Goal: Task Accomplishment & Management: Use online tool/utility

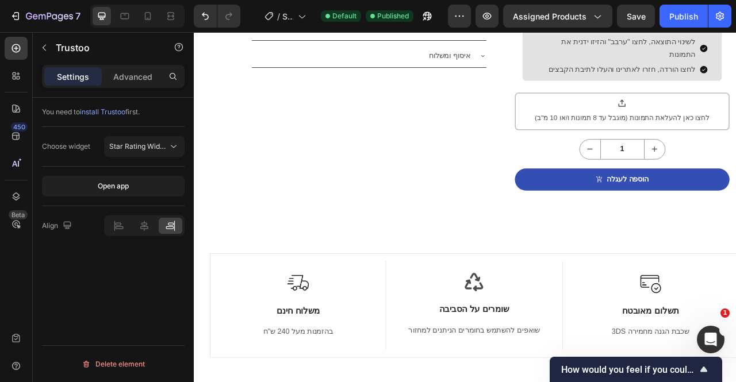
scroll to position [813, 0]
click at [549, 288] on div "Image משלוח חינם Text Block בהזמנות מעל 240 ש"ח Text block Row Icon שומרים על ה…" at bounding box center [539, 374] width 690 height 257
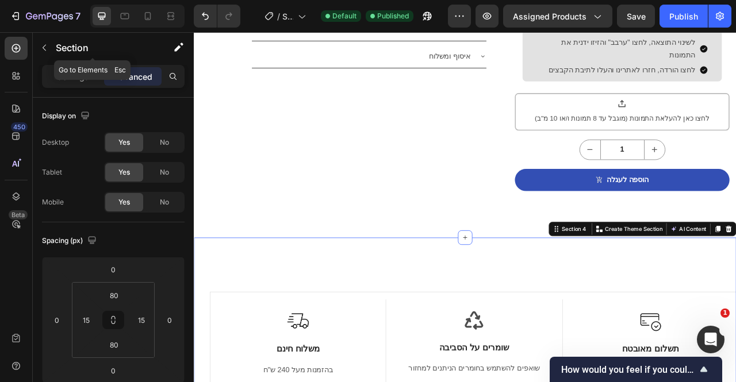
click at [46, 50] on icon "button" at bounding box center [44, 48] width 3 height 6
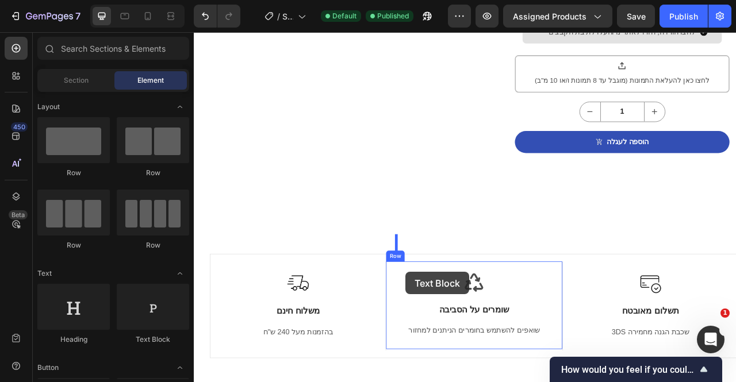
scroll to position [906, 0]
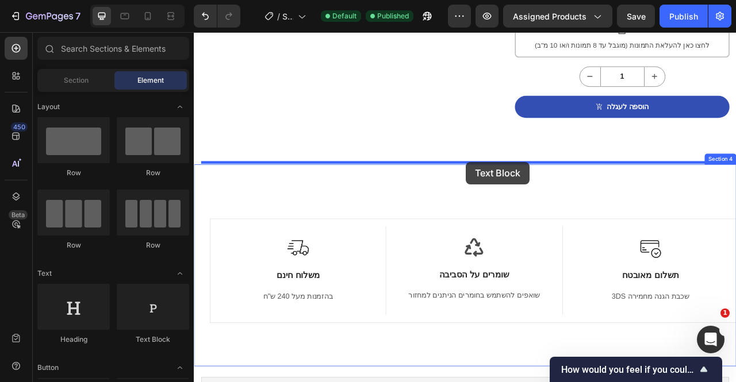
drag, startPoint x: 351, startPoint y: 361, endPoint x: 540, endPoint y: 197, distance: 249.9
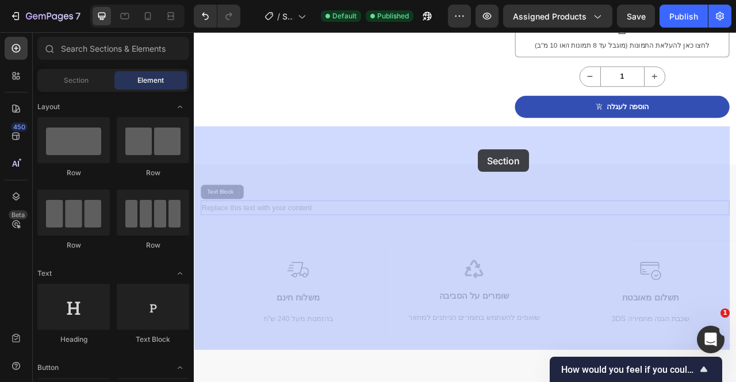
drag, startPoint x: 540, startPoint y: 197, endPoint x: 556, endPoint y: 182, distance: 22.0
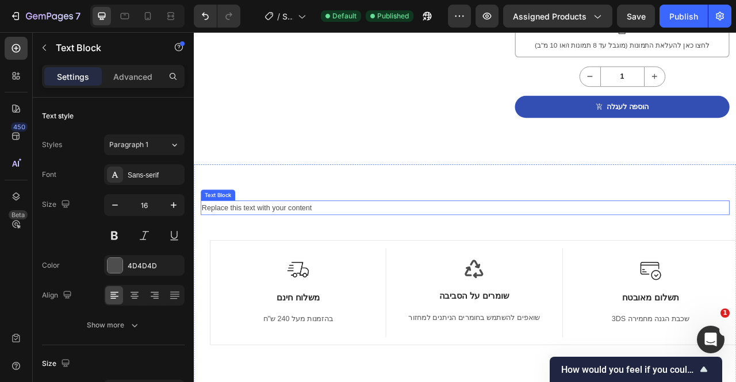
click at [273, 247] on div "Replace this text with your content" at bounding box center [538, 256] width 673 height 19
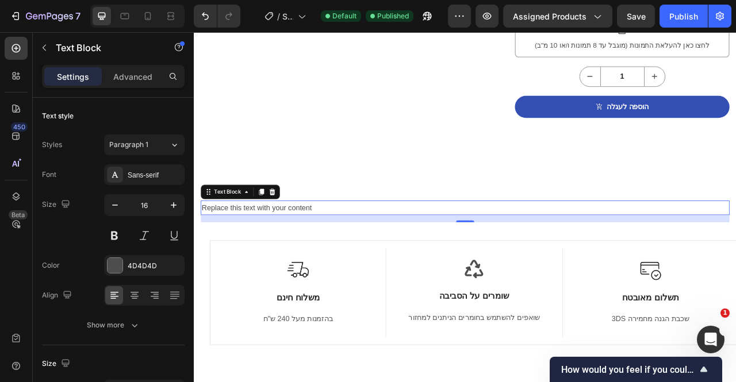
click at [289, 231] on icon at bounding box center [293, 235] width 9 height 9
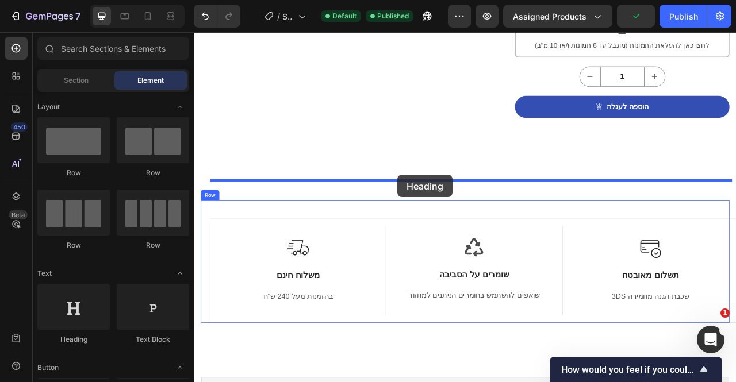
scroll to position [910, 0]
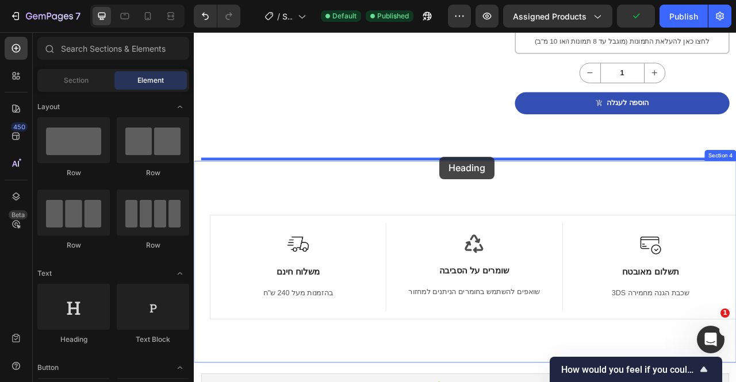
drag, startPoint x: 279, startPoint y: 342, endPoint x: 506, endPoint y: 191, distance: 272.9
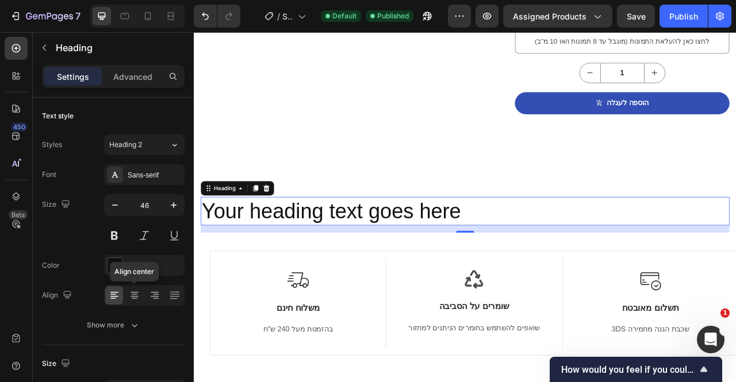
click at [133, 297] on icon at bounding box center [135, 296] width 12 height 12
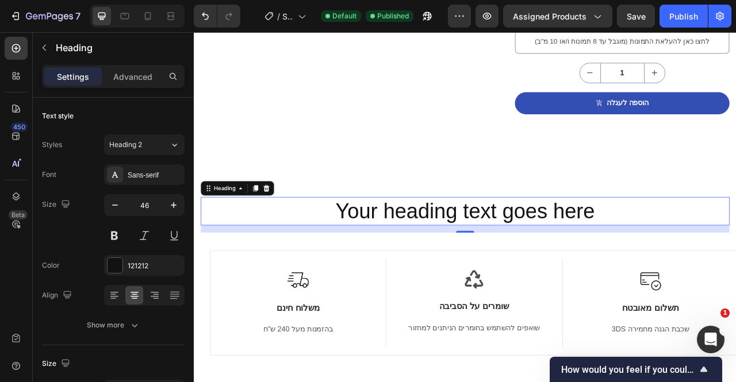
click at [481, 242] on h2 "Your heading text goes here" at bounding box center [538, 260] width 673 height 37
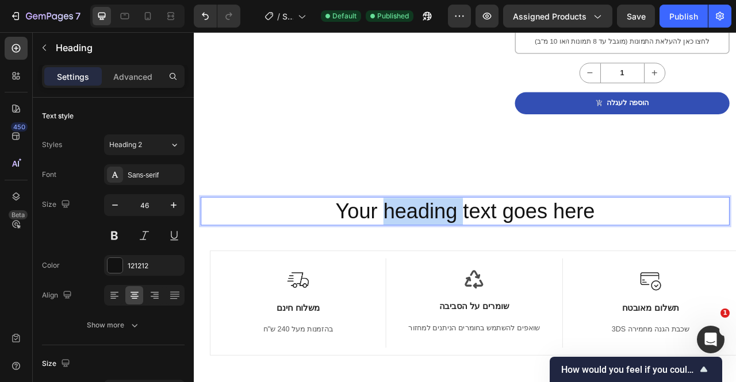
click at [481, 243] on p "Your heading text goes here" at bounding box center [539, 260] width 671 height 35
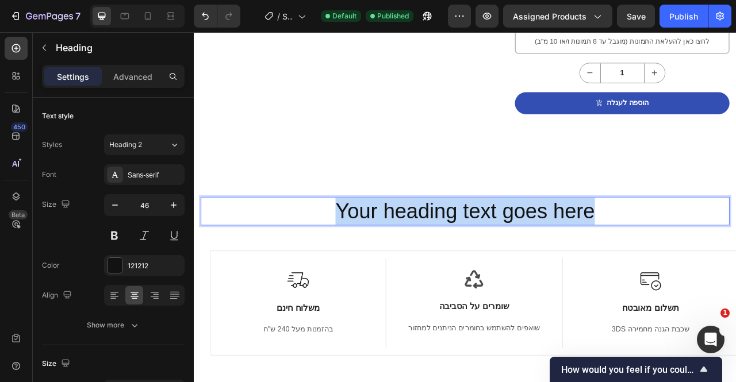
click at [481, 243] on p "Your heading text goes here" at bounding box center [539, 260] width 671 height 35
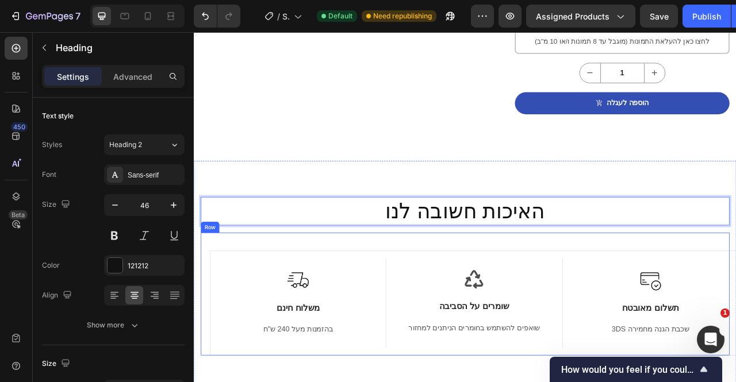
click at [596, 196] on div "האיכות חשובה לנו Heading 16 Image משלוח חינם Text Block בהזמנות מעל 240 ש"ח Tex…" at bounding box center [539, 347] width 690 height 303
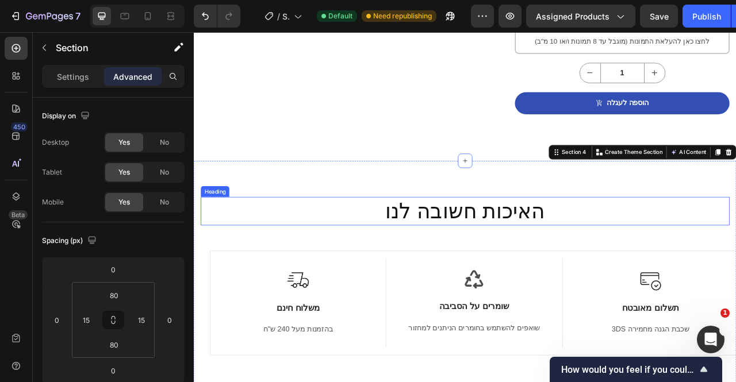
click at [562, 243] on p "האיכות חשובה לנו" at bounding box center [539, 260] width 671 height 35
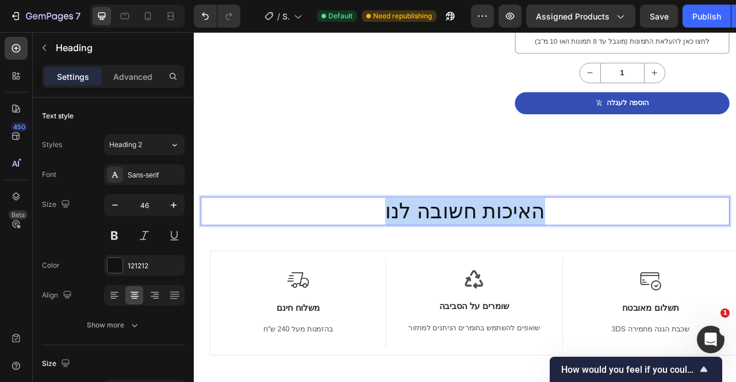
click at [562, 243] on p "האיכות חשובה לנו" at bounding box center [539, 260] width 671 height 35
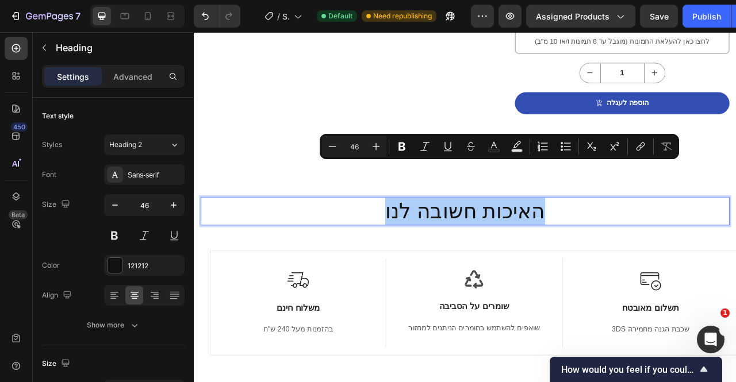
click at [143, 142] on div "Heading 2" at bounding box center [132, 145] width 47 height 10
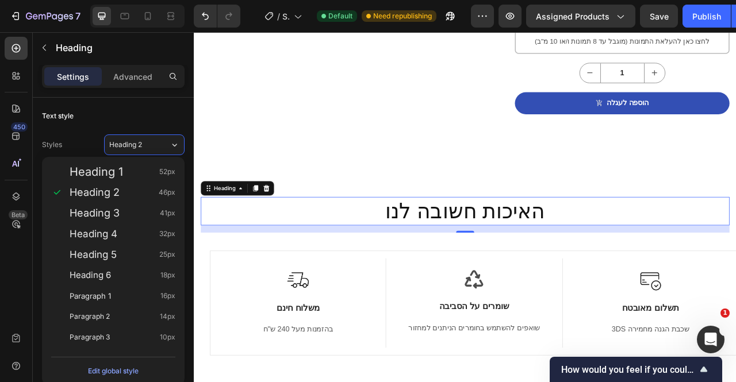
click at [145, 174] on div "Heading 1 52px" at bounding box center [123, 172] width 106 height 12
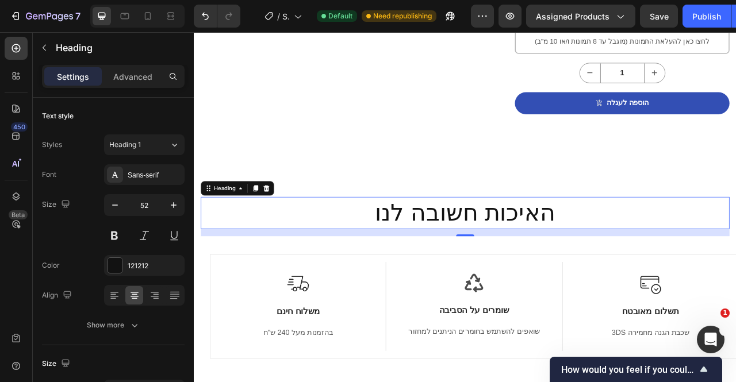
click at [154, 154] on button "Heading 1" at bounding box center [144, 145] width 81 height 21
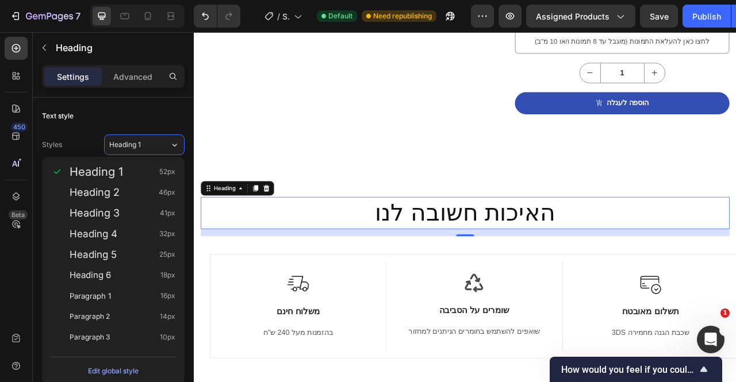
click at [141, 187] on div "Heading 2 46px" at bounding box center [123, 193] width 106 height 12
type input "46"
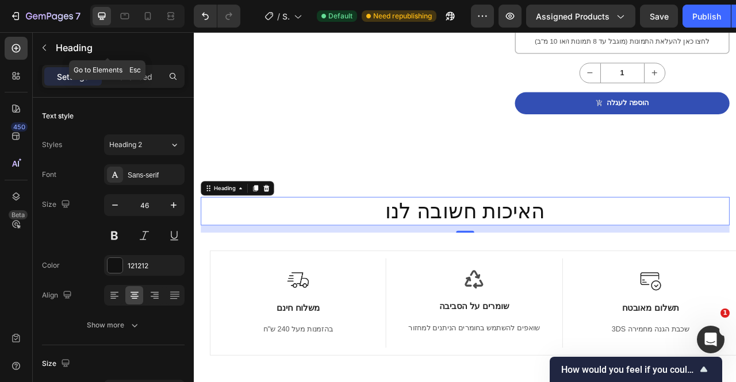
click at [46, 49] on icon "button" at bounding box center [44, 47] width 9 height 9
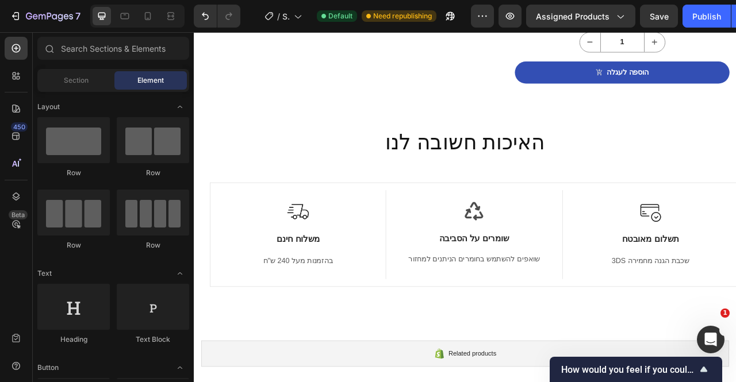
scroll to position [944, 0]
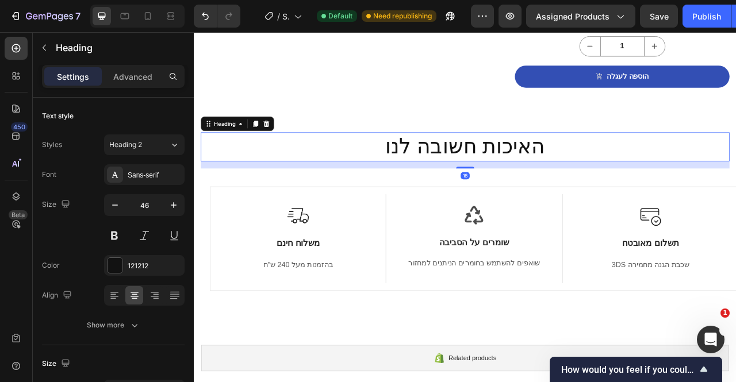
click at [481, 167] on h2 "האיכות חשובה לנו" at bounding box center [538, 178] width 673 height 37
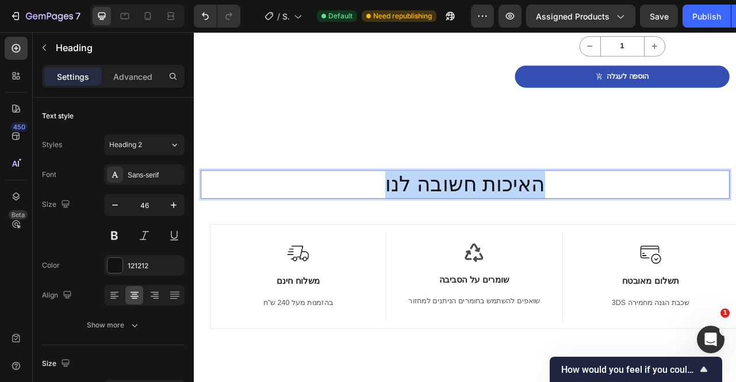
click at [481, 209] on p "האיכות חשובה לנו" at bounding box center [539, 226] width 671 height 35
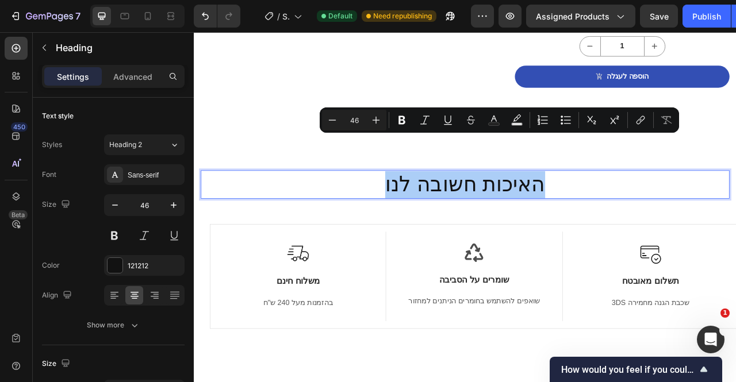
click at [514, 118] on icon "Editor contextual toolbar" at bounding box center [517, 120] width 12 height 12
type input "000000"
type input "77"
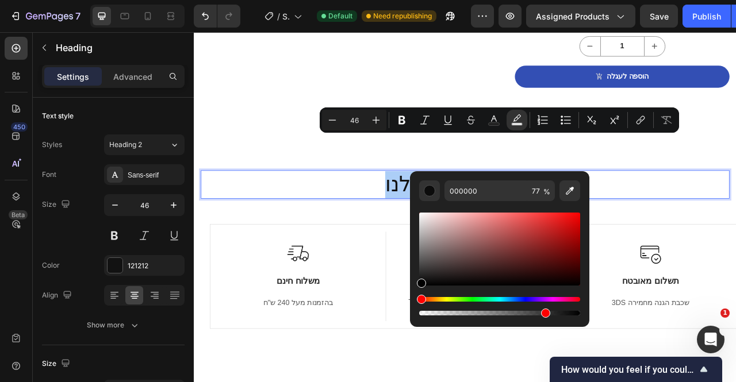
click at [479, 208] on div "Editor contextual toolbar" at bounding box center [499, 259] width 161 height 117
click at [482, 222] on div "Editor contextual toolbar" at bounding box center [499, 249] width 161 height 73
type input "DD8787"
click at [435, 194] on button "Editor contextual toolbar" at bounding box center [429, 191] width 21 height 21
click at [430, 193] on div "Editor contextual toolbar" at bounding box center [430, 191] width 12 height 12
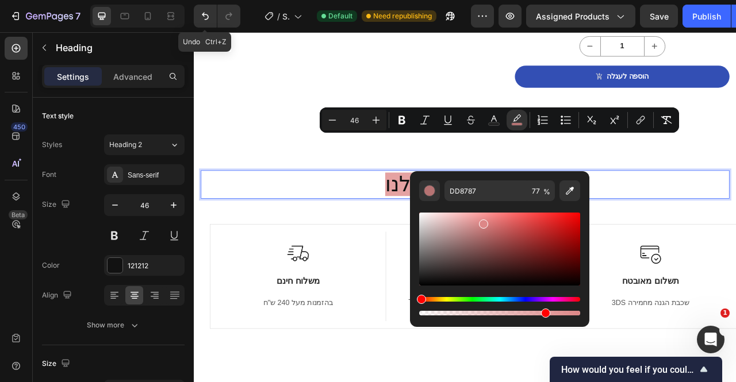
click at [200, 15] on icon "Undo/Redo" at bounding box center [206, 16] width 12 height 12
type input "16"
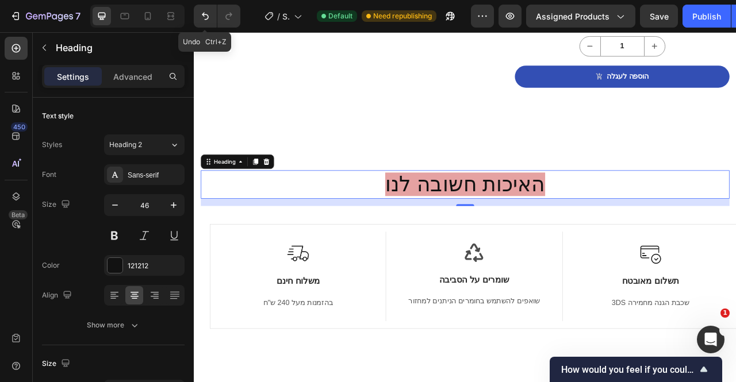
click at [200, 16] on icon "Undo/Redo" at bounding box center [206, 16] width 12 height 12
click at [211, 22] on button "Undo/Redo" at bounding box center [205, 16] width 23 height 23
click at [207, 14] on icon "Undo/Redo" at bounding box center [206, 16] width 12 height 12
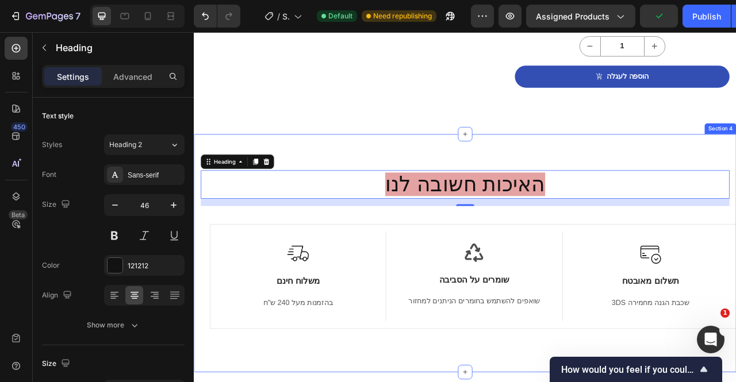
click at [343, 162] on div "האיכות חשובה לנו Heading 16 Image משלוח חינם Text Block בהזמנות מעל 240 ש"ח Tex…" at bounding box center [539, 313] width 690 height 303
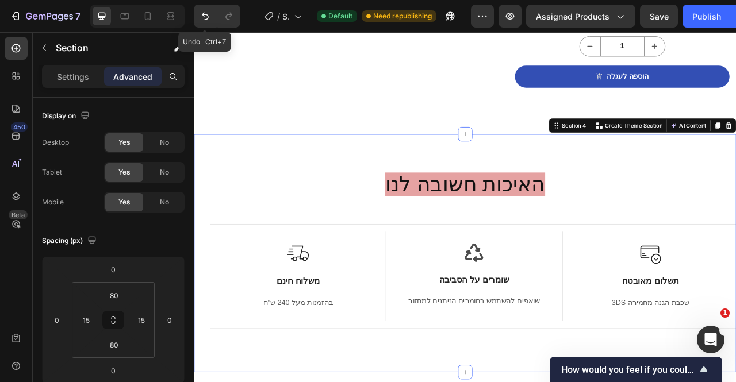
click at [200, 18] on icon "Undo/Redo" at bounding box center [206, 16] width 12 height 12
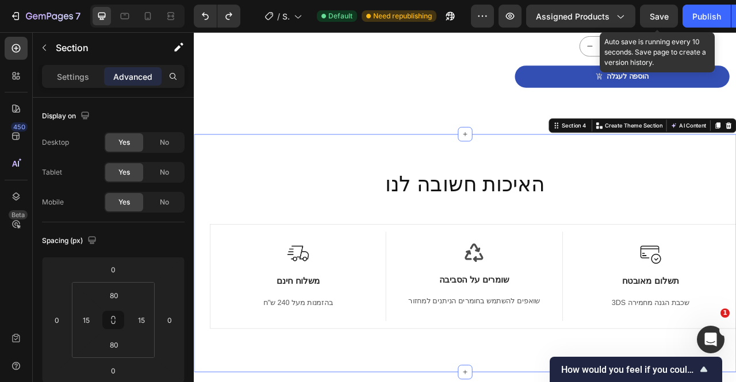
click at [652, 19] on span "Save" at bounding box center [659, 17] width 19 height 10
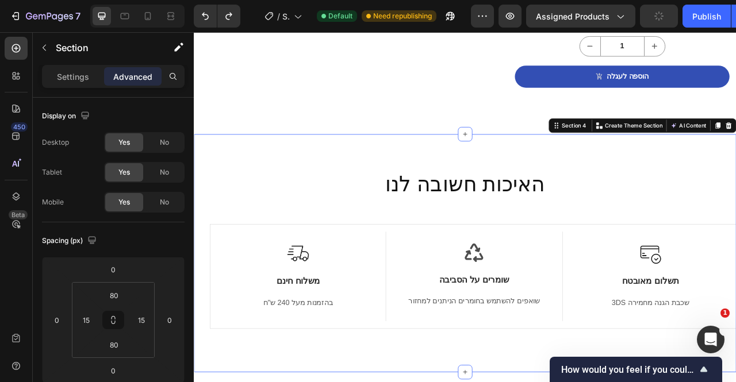
click at [692, 14] on div "Publish" at bounding box center [706, 16] width 29 height 12
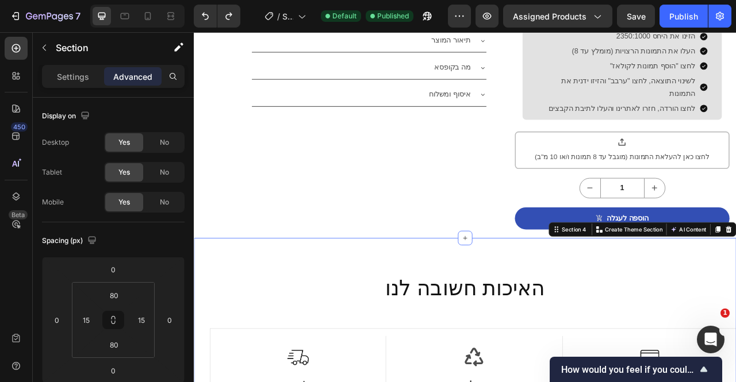
scroll to position [763, 0]
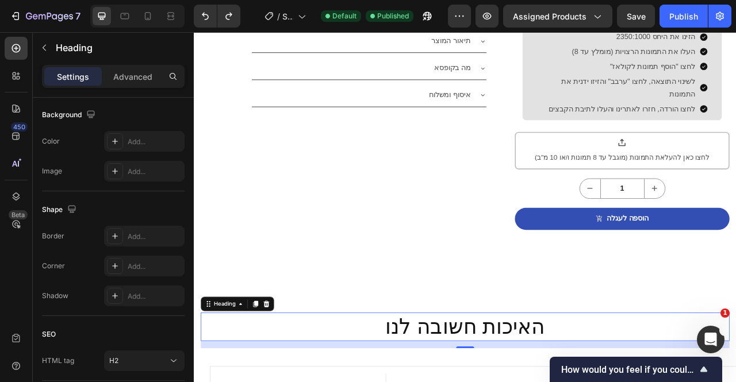
scroll to position [0, 0]
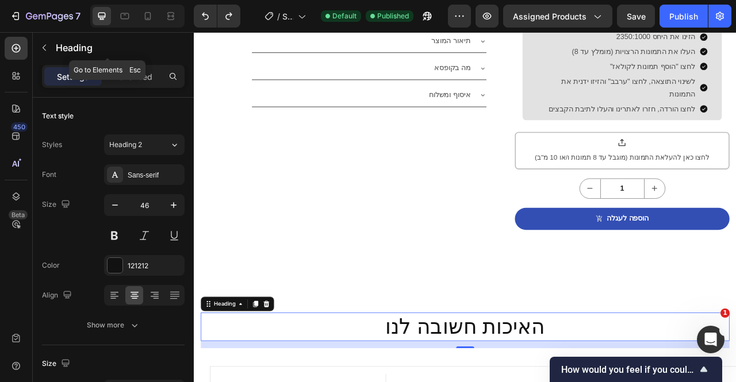
click at [47, 49] on icon "button" at bounding box center [44, 47] width 9 height 9
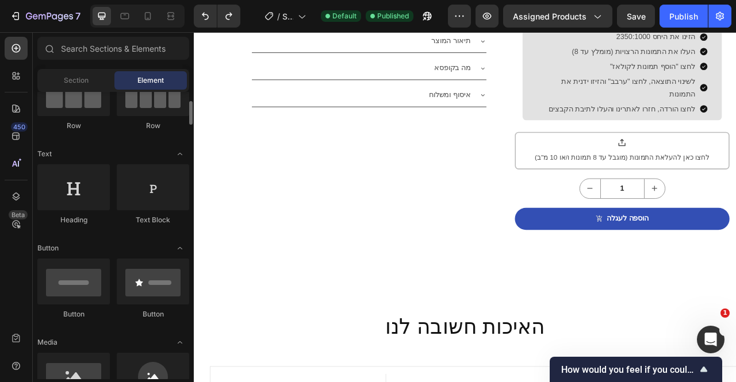
scroll to position [118, 0]
click at [75, 194] on div at bounding box center [73, 189] width 72 height 46
click at [16, 131] on div "450" at bounding box center [19, 126] width 17 height 9
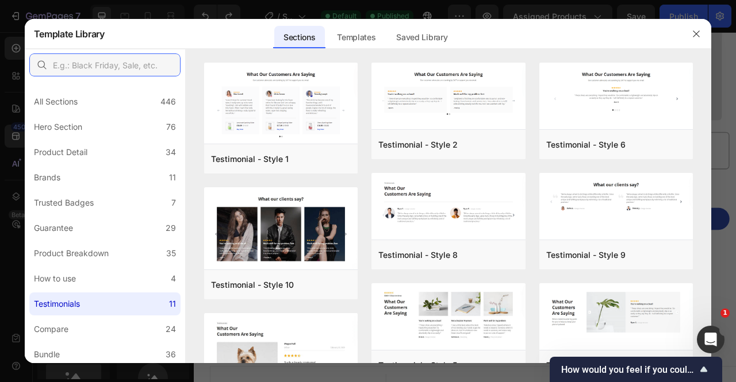
click at [120, 60] on input "text" at bounding box center [104, 64] width 151 height 23
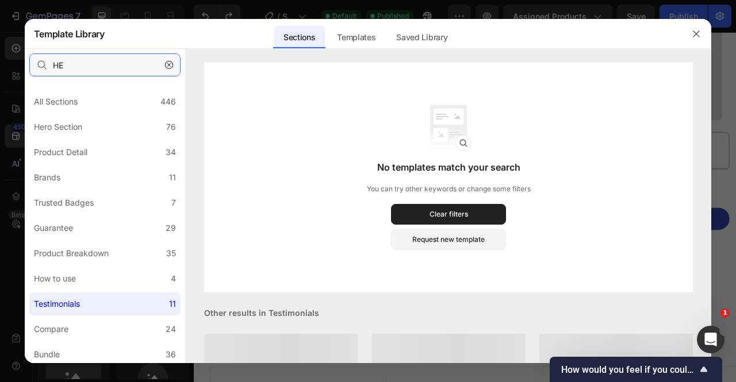
type input "H"
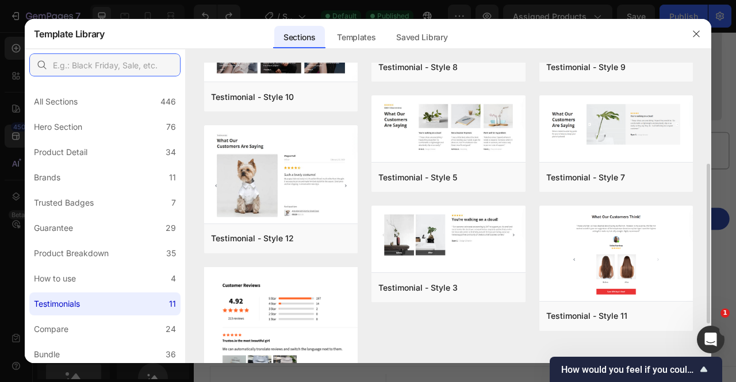
scroll to position [189, 0]
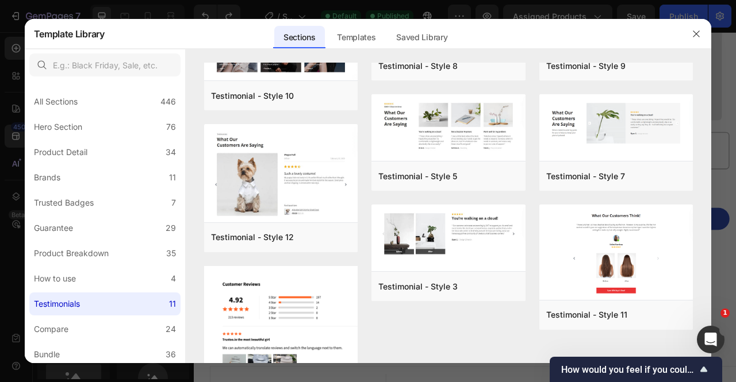
click at [691, 42] on button "button" at bounding box center [696, 34] width 18 height 18
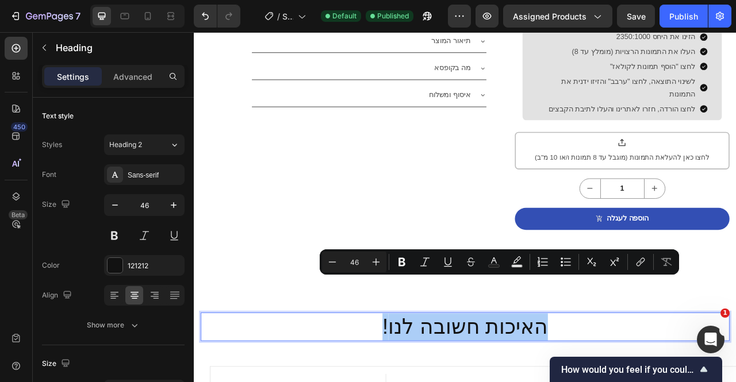
click at [139, 151] on button "Heading 2" at bounding box center [144, 145] width 81 height 21
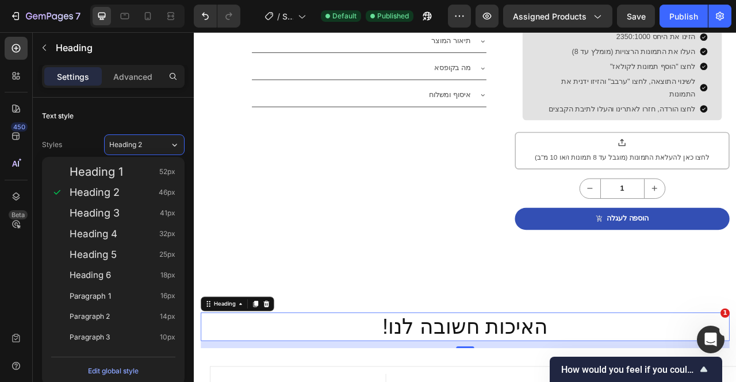
click at [128, 208] on div "Heading 3 41px" at bounding box center [123, 214] width 106 height 12
type input "41"
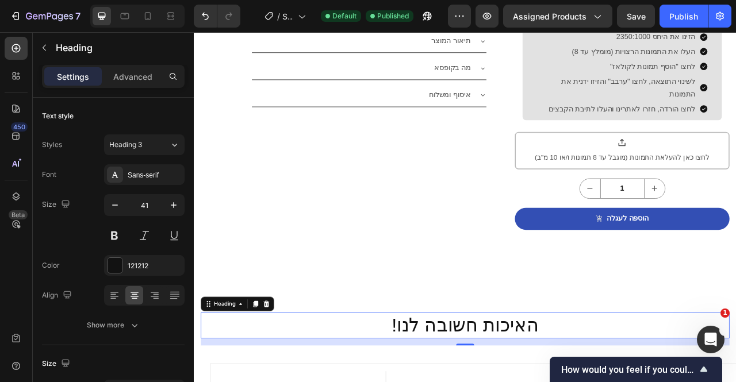
click at [138, 143] on span "Heading 3" at bounding box center [125, 145] width 33 height 10
click at [132, 113] on div "Text style" at bounding box center [113, 116] width 143 height 18
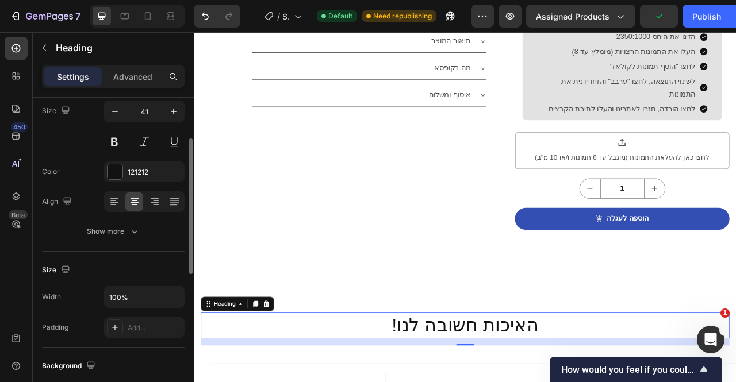
scroll to position [94, 0]
click at [122, 228] on div "Show more" at bounding box center [113, 231] width 53 height 12
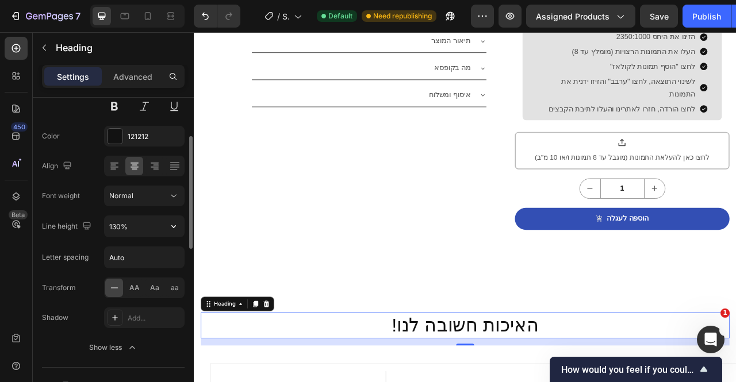
scroll to position [130, 0]
click at [139, 190] on div "Normal" at bounding box center [138, 195] width 59 height 10
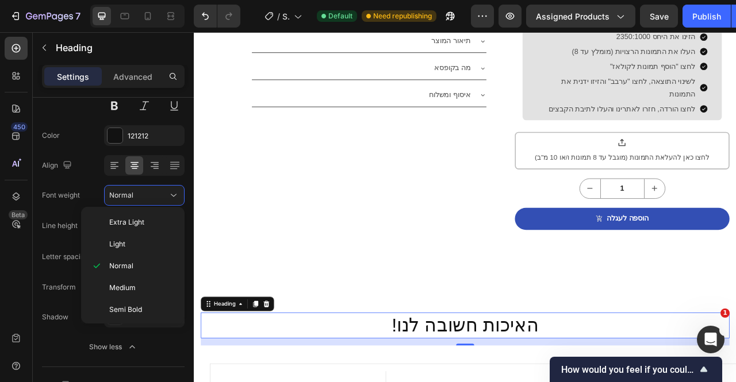
click at [129, 305] on span "Semi Bold" at bounding box center [125, 310] width 33 height 10
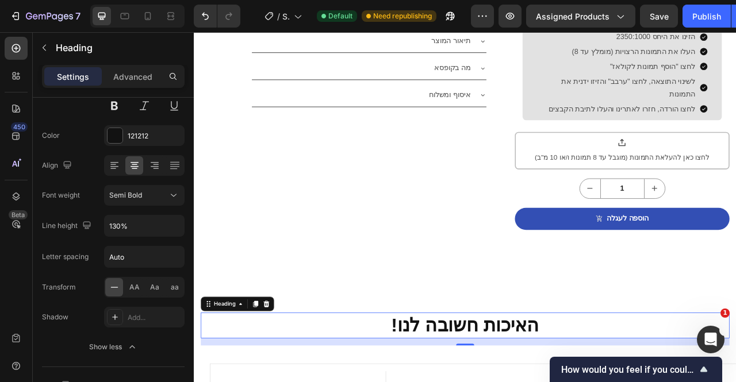
click at [151, 196] on div "Semi Bold" at bounding box center [138, 195] width 59 height 10
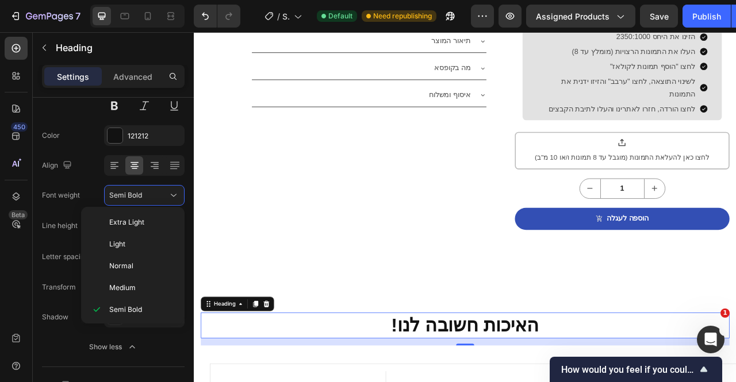
click at [133, 285] on span "Medium" at bounding box center [122, 288] width 26 height 10
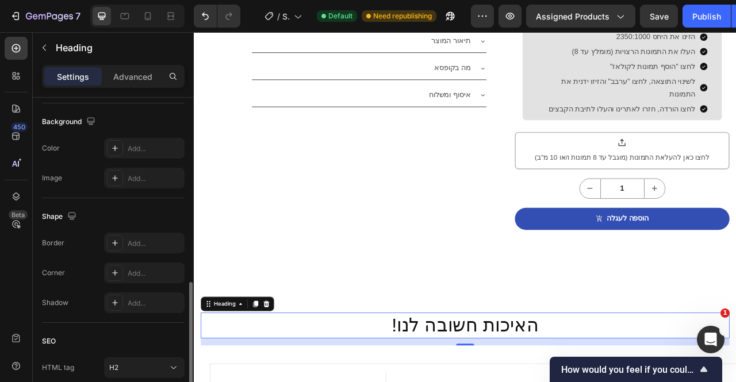
scroll to position [578, 0]
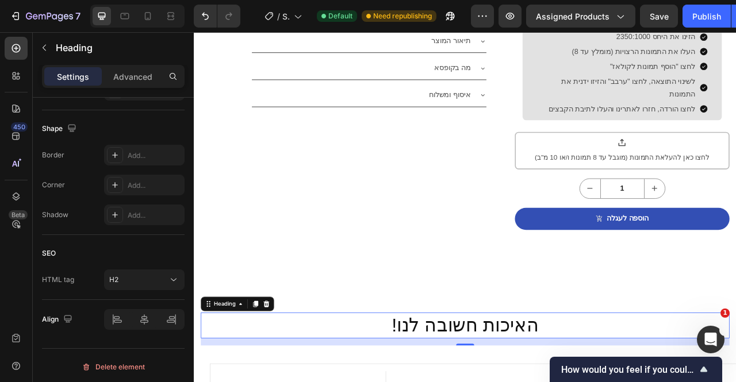
click at [120, 72] on p "Advanced" at bounding box center [132, 77] width 39 height 12
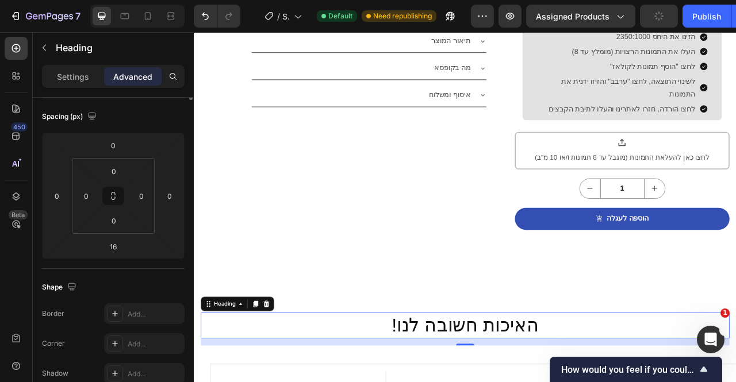
scroll to position [0, 0]
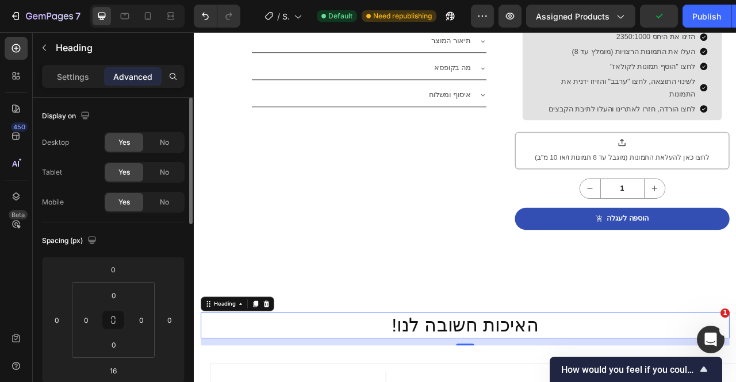
click at [83, 83] on div "Settings" at bounding box center [73, 76] width 58 height 18
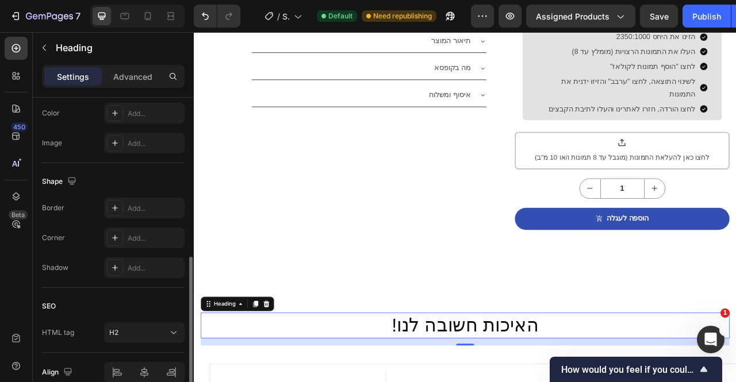
scroll to position [427, 0]
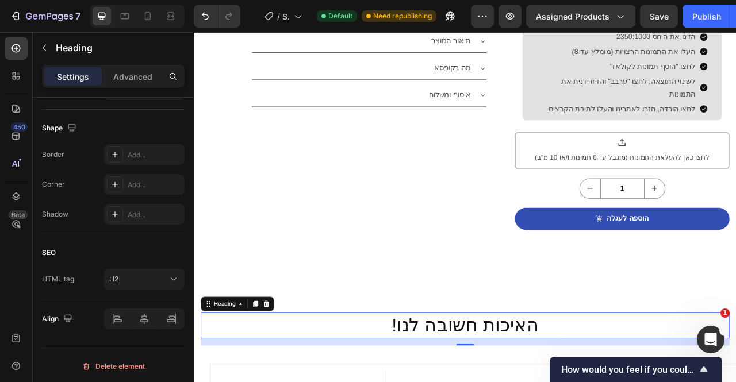
click at [235, 373] on div "Heading" at bounding box center [233, 378] width 32 height 10
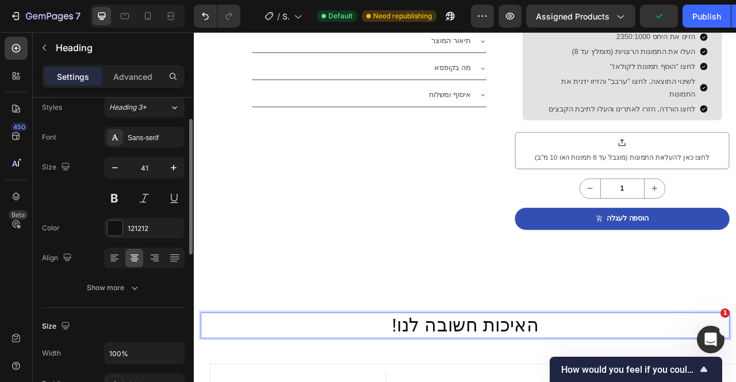
scroll to position [0, 0]
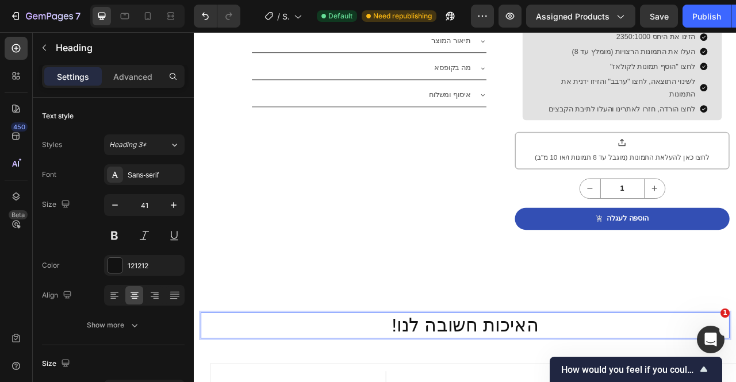
click at [139, 175] on div "Sans-serif" at bounding box center [155, 175] width 54 height 10
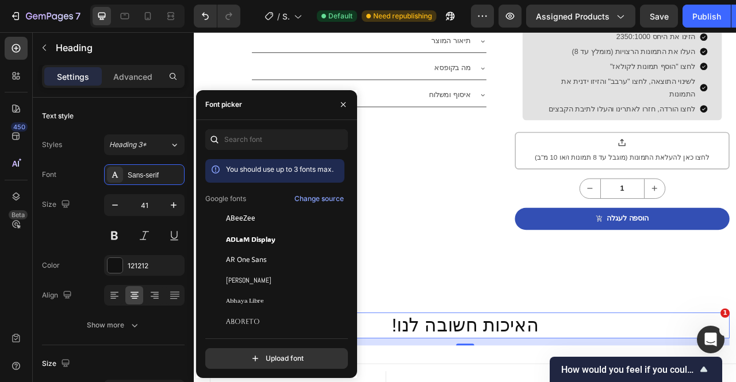
click at [262, 244] on div "ADLaM Display" at bounding box center [274, 239] width 139 height 21
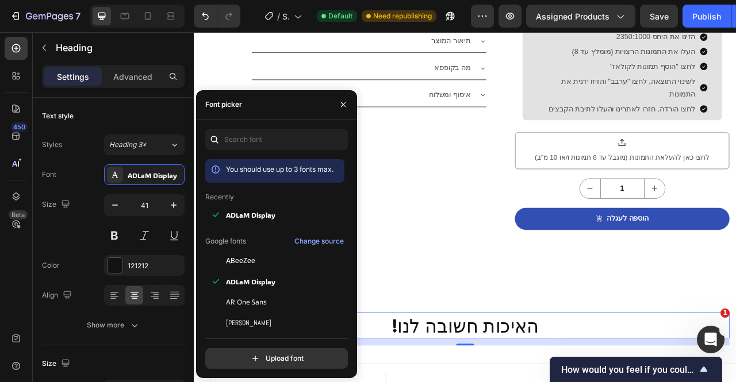
click at [259, 256] on div "ABeeZee" at bounding box center [284, 261] width 116 height 10
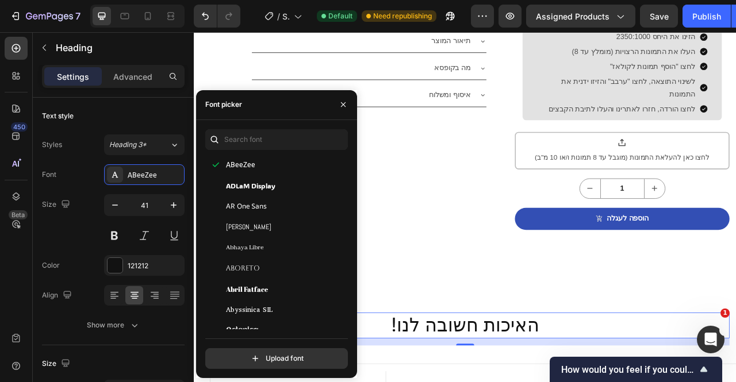
scroll to position [116, 0]
click at [346, 101] on icon "button" at bounding box center [343, 104] width 9 height 9
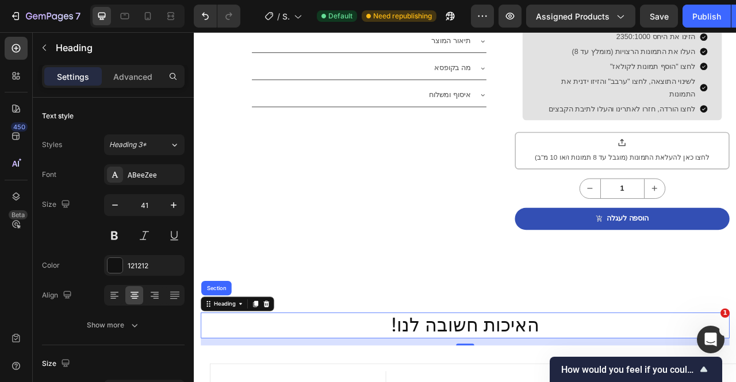
click at [157, 187] on div "Font ABeeZee Size 41 Color 121212 Align Show more" at bounding box center [113, 249] width 143 height 171
click at [157, 181] on div "ABeeZee" at bounding box center [144, 174] width 81 height 21
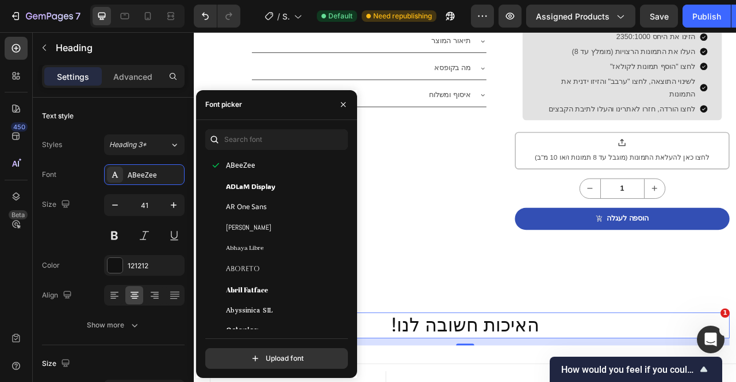
scroll to position [0, 0]
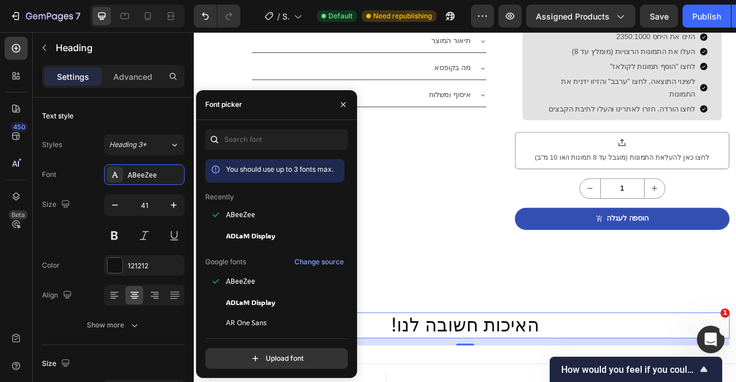
click at [339, 116] on div at bounding box center [344, 104] width 28 height 29
click at [340, 108] on icon "button" at bounding box center [343, 104] width 9 height 9
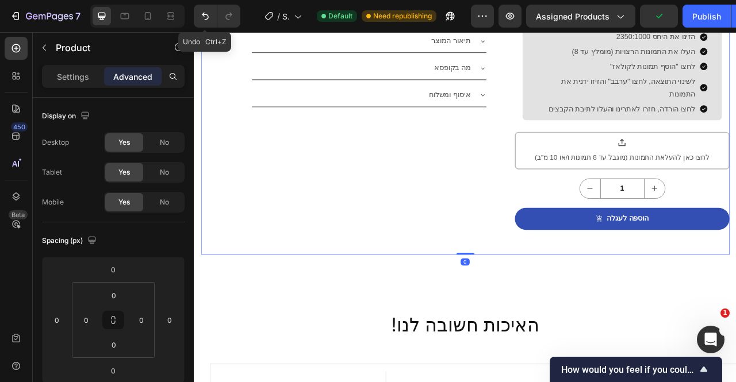
click at [204, 18] on icon "Undo/Redo" at bounding box center [206, 16] width 12 height 12
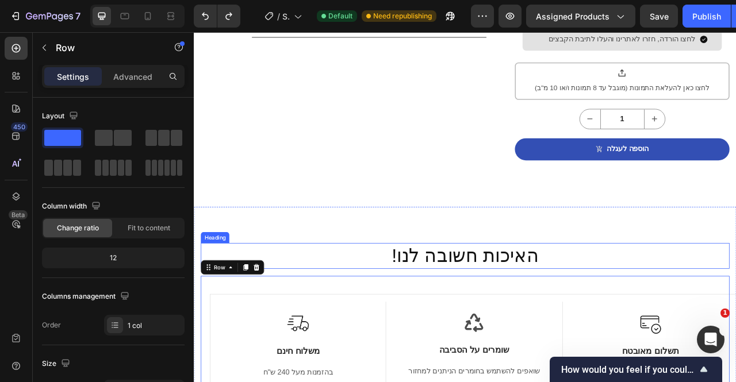
click at [505, 302] on p "!האיכות חשובה לנו" at bounding box center [539, 317] width 671 height 30
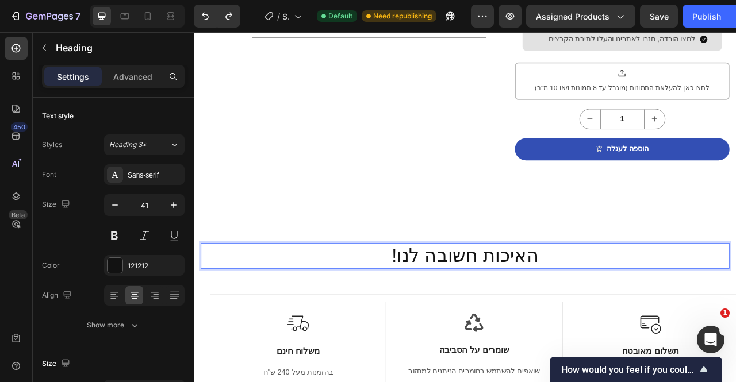
click at [505, 302] on p "!האיכות חשובה לנו" at bounding box center [539, 317] width 671 height 30
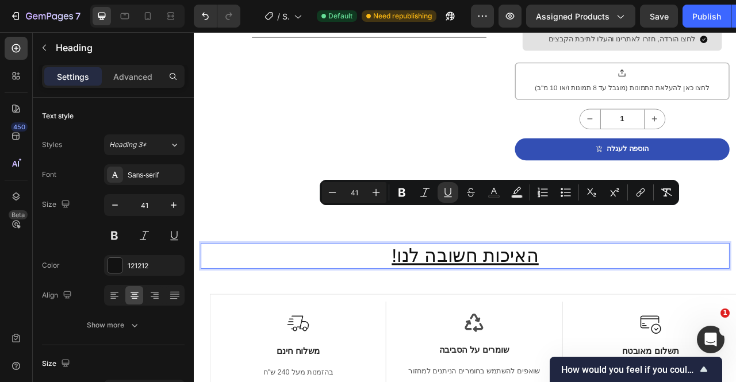
click at [341, 302] on p "!האיכות חשובה לנו" at bounding box center [539, 317] width 671 height 30
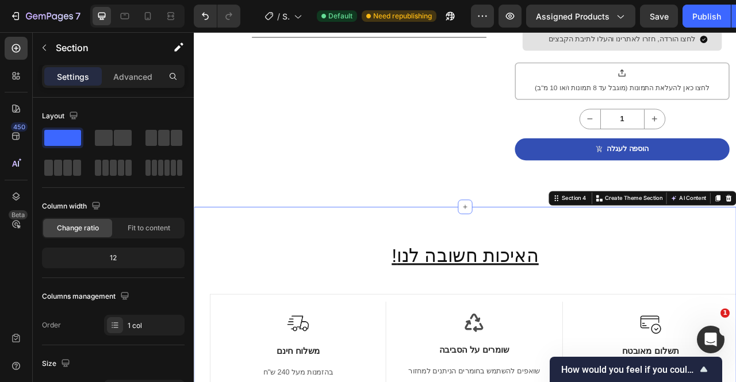
click at [468, 304] on u "!האיכות חשובה לנו" at bounding box center [538, 317] width 187 height 26
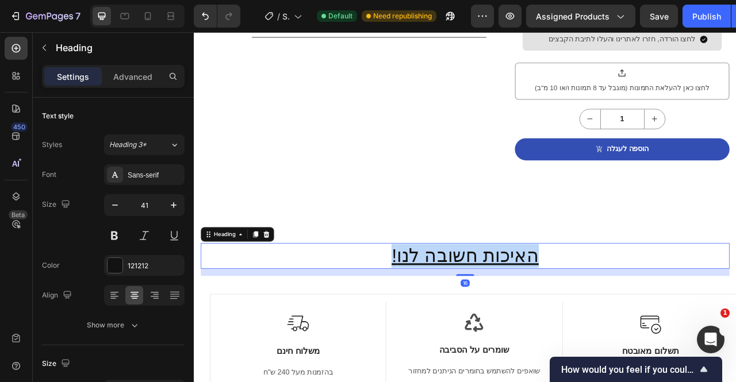
click at [468, 304] on u "!האיכות חשובה לנו" at bounding box center [538, 317] width 187 height 26
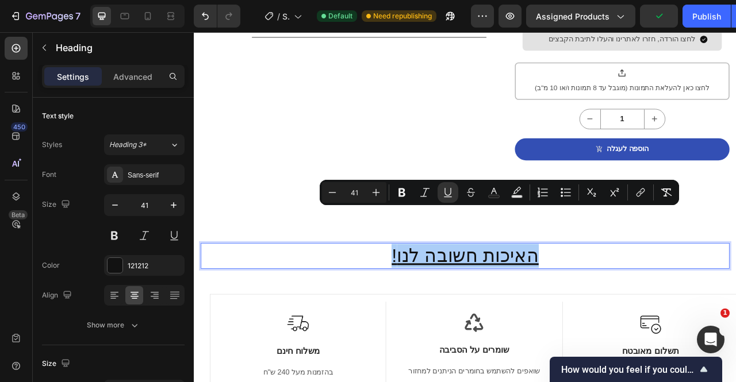
click at [454, 193] on button "Underline" at bounding box center [448, 192] width 21 height 21
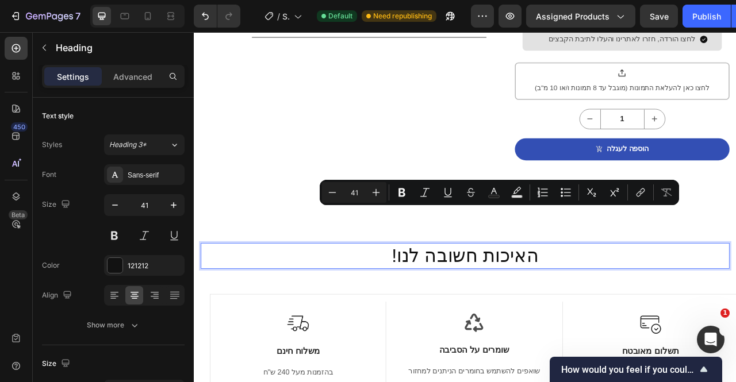
click at [427, 194] on icon "Editor contextual toolbar" at bounding box center [425, 193] width 12 height 12
click at [426, 193] on icon "Editor contextual toolbar" at bounding box center [425, 193] width 12 height 12
click at [467, 187] on icon "Editor contextual toolbar" at bounding box center [471, 193] width 12 height 12
click at [400, 189] on icon "Editor contextual toolbar" at bounding box center [402, 193] width 7 height 9
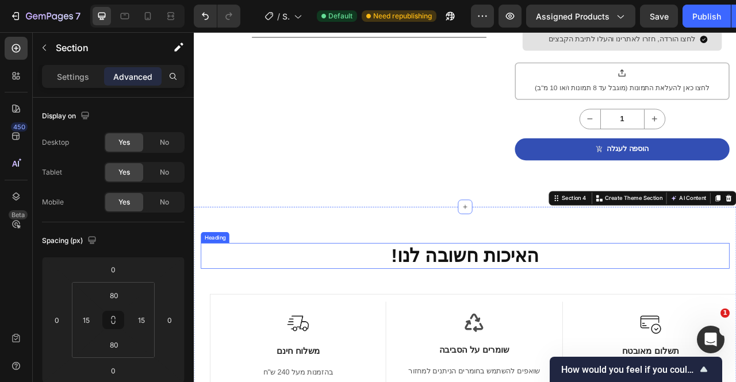
click at [459, 304] on strong "!האיכות חשובה לנו" at bounding box center [539, 317] width 188 height 26
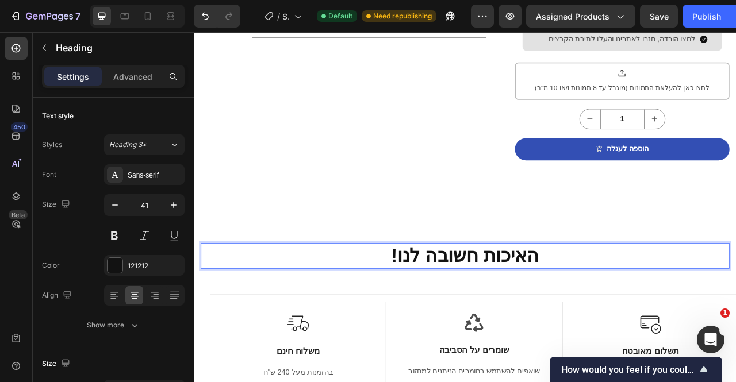
click at [459, 304] on strong "!האיכות חשובה לנו" at bounding box center [539, 317] width 188 height 26
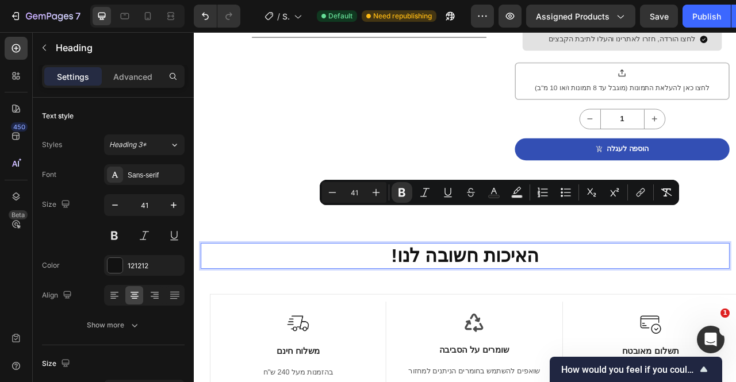
click at [378, 194] on icon "Editor contextual toolbar" at bounding box center [376, 193] width 12 height 12
type input "44"
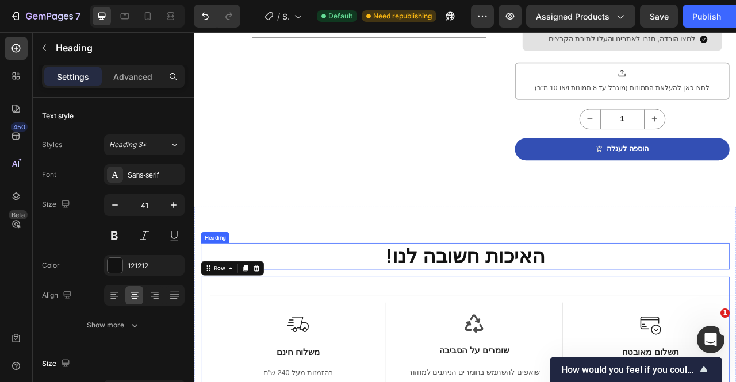
click at [465, 303] on strong "!האיכות חשובה לנו" at bounding box center [539, 317] width 202 height 28
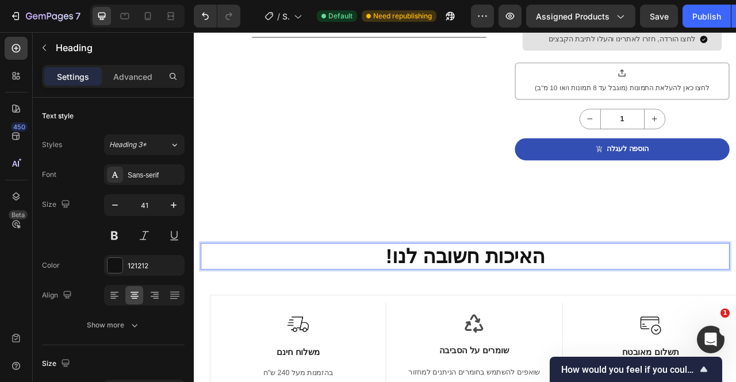
click at [465, 303] on strong "!האיכות חשובה לנו" at bounding box center [539, 317] width 202 height 28
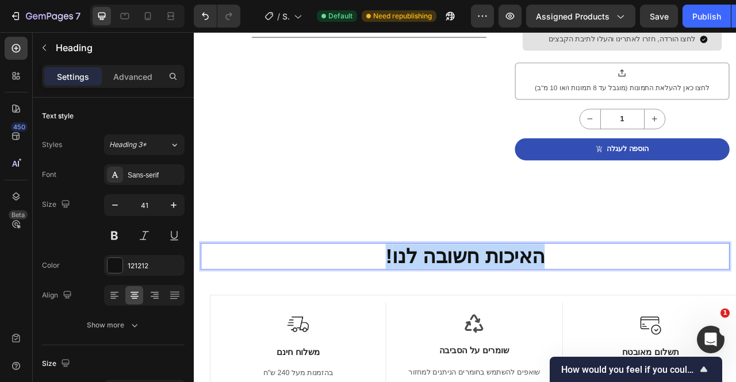
click at [465, 303] on strong "!האיכות חשובה לנו" at bounding box center [539, 317] width 202 height 28
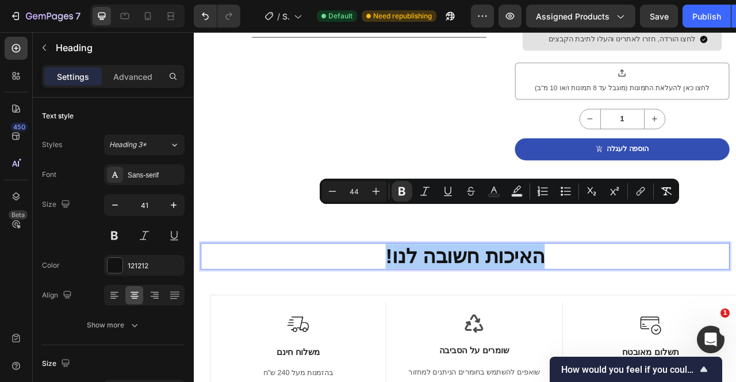
click at [516, 193] on icon "Editor contextual toolbar" at bounding box center [517, 192] width 12 height 12
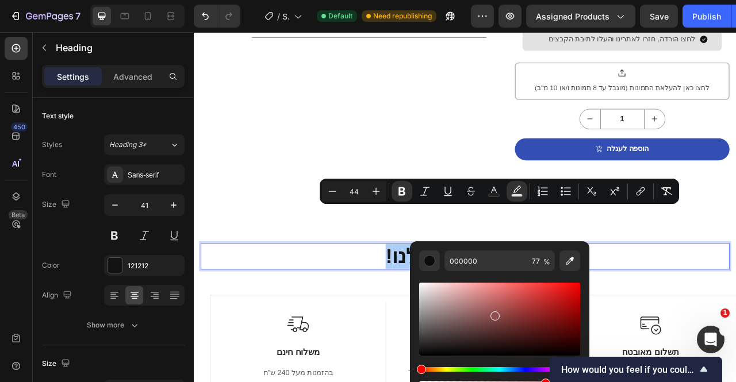
drag, startPoint x: 493, startPoint y: 314, endPoint x: 508, endPoint y: 312, distance: 15.1
drag, startPoint x: 508, startPoint y: 312, endPoint x: 465, endPoint y: 304, distance: 44.4
click at [465, 304] on div "Editor contextual toolbar" at bounding box center [499, 319] width 161 height 73
drag, startPoint x: 465, startPoint y: 304, endPoint x: 436, endPoint y: 290, distance: 31.9
type input "E5CECE"
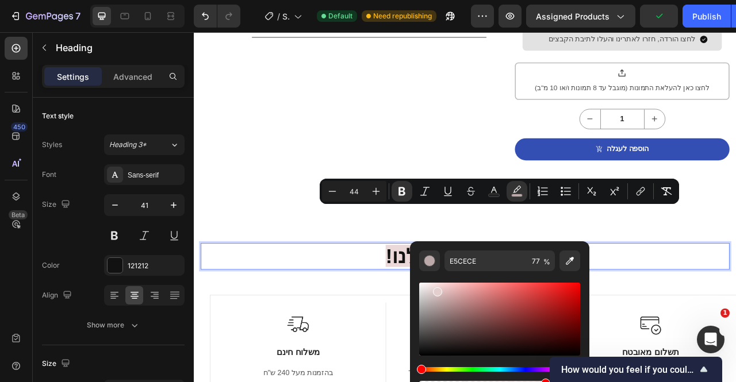
drag, startPoint x: 436, startPoint y: 290, endPoint x: 424, endPoint y: 264, distance: 28.3
click at [424, 264] on div "Editor contextual toolbar" at bounding box center [430, 261] width 12 height 12
click at [206, 9] on button "Undo/Redo" at bounding box center [205, 16] width 23 height 23
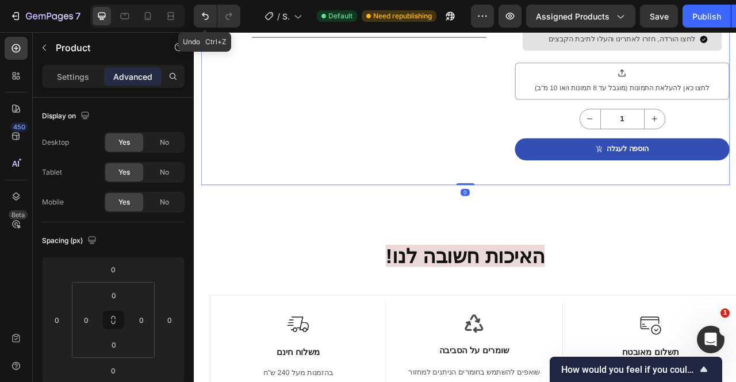
click at [208, 9] on button "Undo/Redo" at bounding box center [205, 16] width 23 height 23
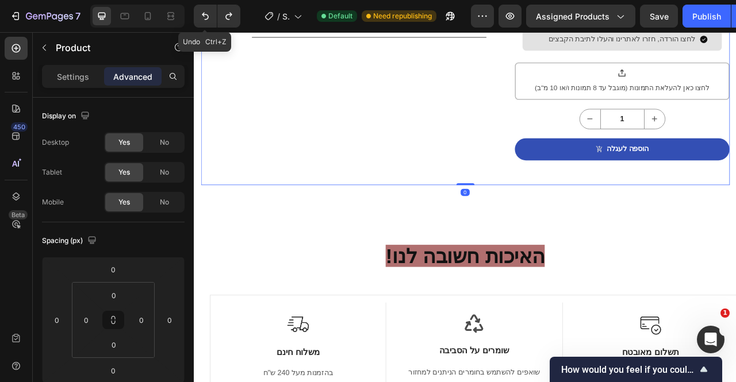
click at [208, 9] on button "Undo/Redo" at bounding box center [205, 16] width 23 height 23
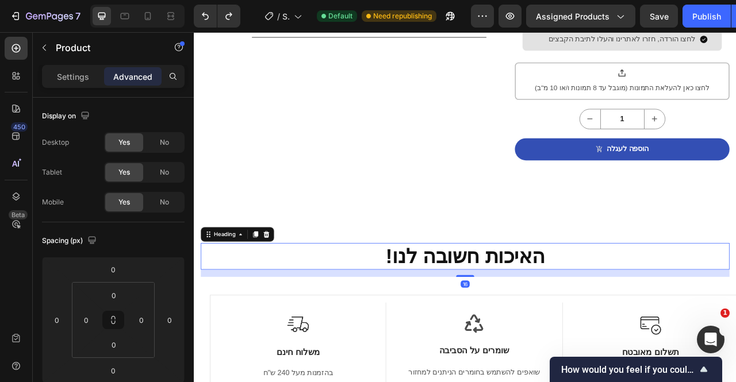
click at [221, 283] on div "Heading" at bounding box center [232, 290] width 55 height 14
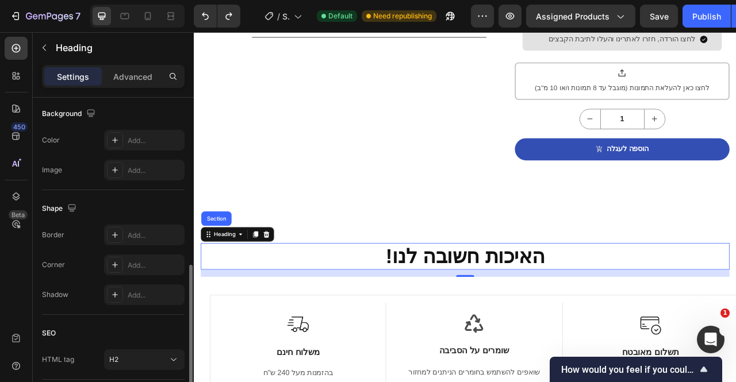
scroll to position [427, 0]
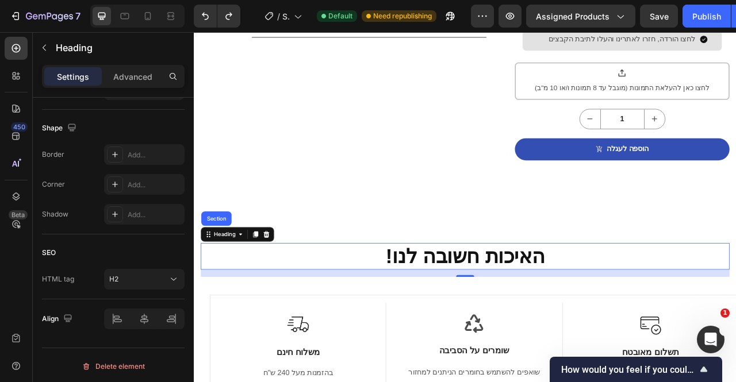
click at [122, 83] on div "Advanced" at bounding box center [133, 76] width 58 height 18
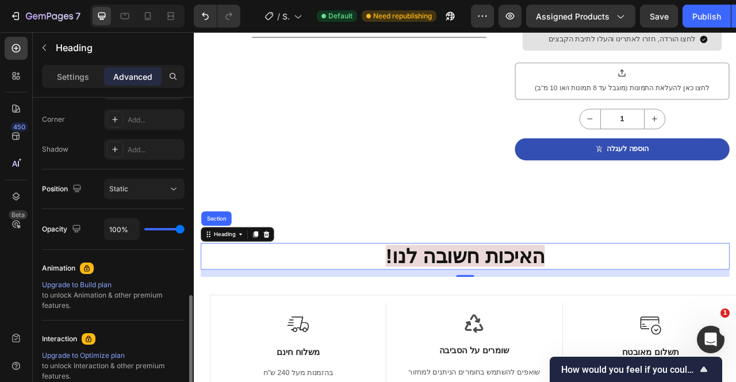
scroll to position [344, 0]
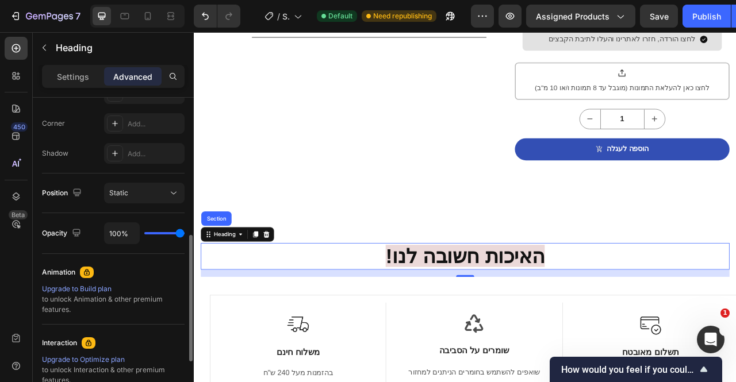
click at [137, 194] on div "Static" at bounding box center [138, 193] width 59 height 10
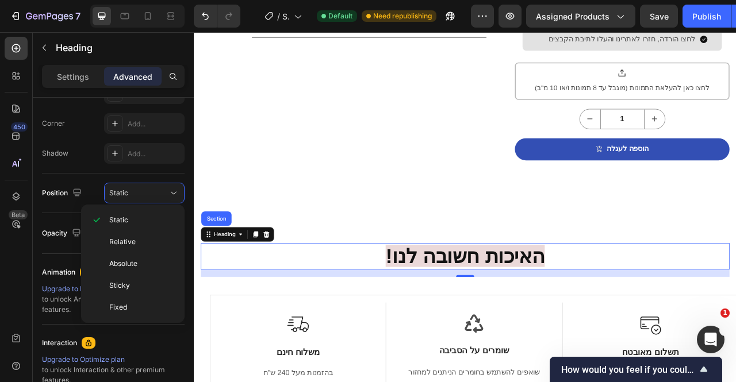
click at [137, 194] on div "Static" at bounding box center [138, 193] width 59 height 10
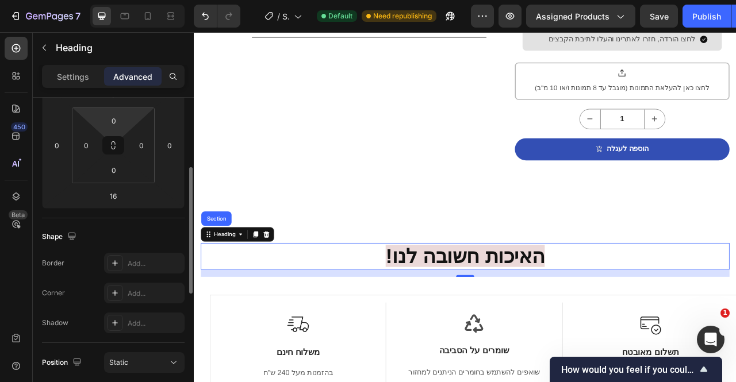
scroll to position [0, 0]
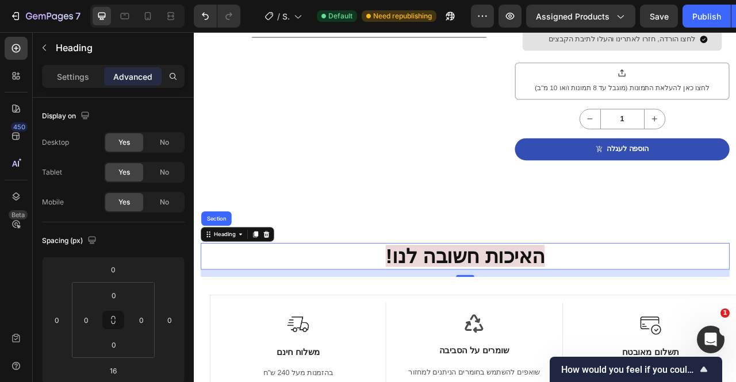
click at [85, 79] on p "Settings" at bounding box center [73, 77] width 32 height 12
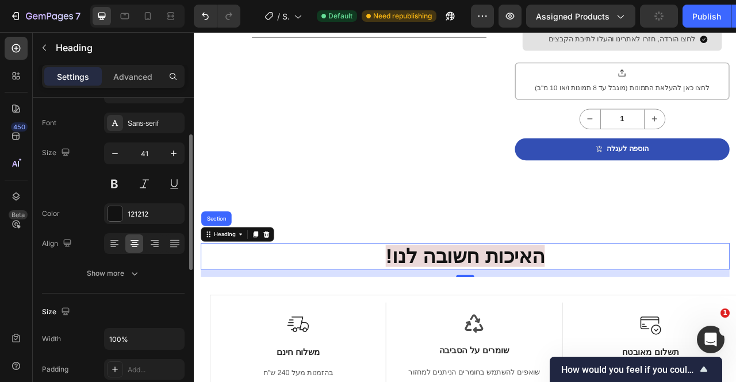
scroll to position [64, 0]
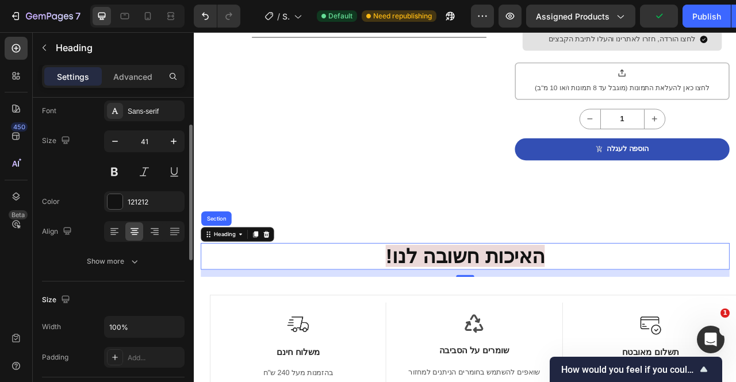
click at [111, 252] on button "Show more" at bounding box center [113, 261] width 143 height 21
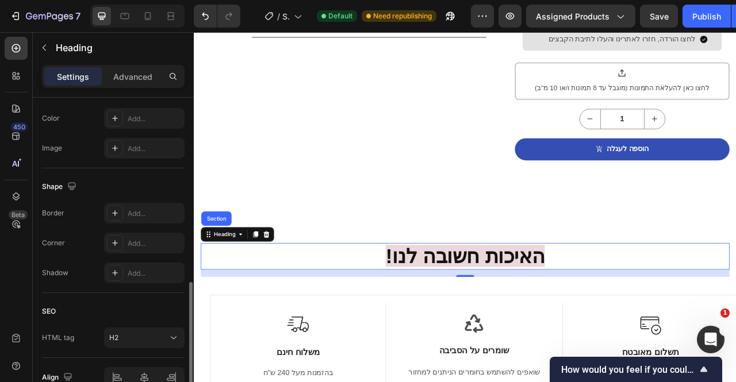
scroll to position [578, 0]
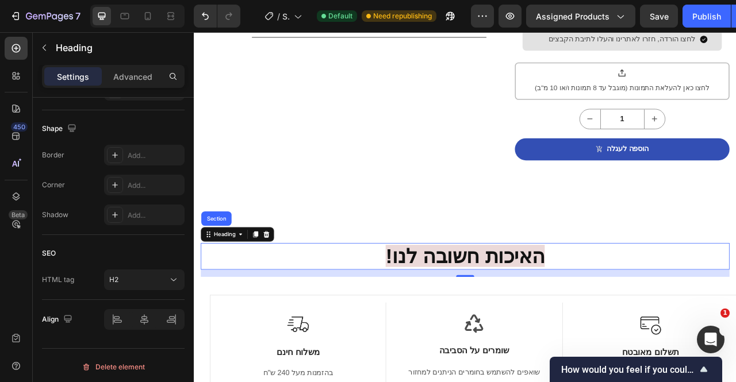
click at [478, 335] on div "16" at bounding box center [538, 339] width 673 height 9
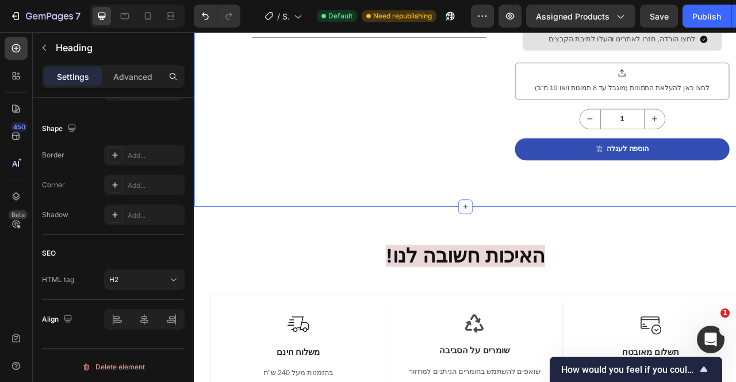
scroll to position [0, 0]
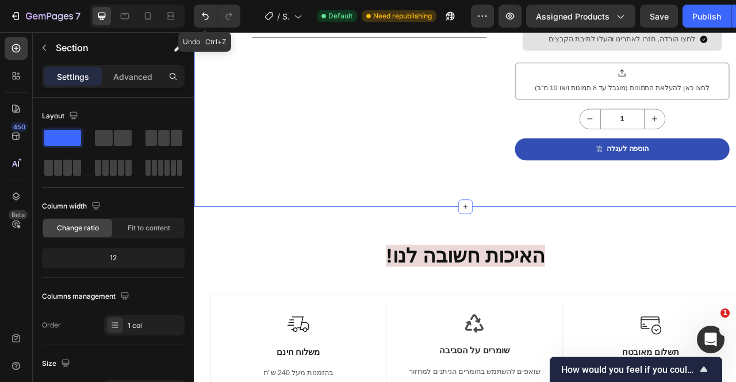
click at [210, 19] on icon "Undo/Redo" at bounding box center [206, 16] width 12 height 12
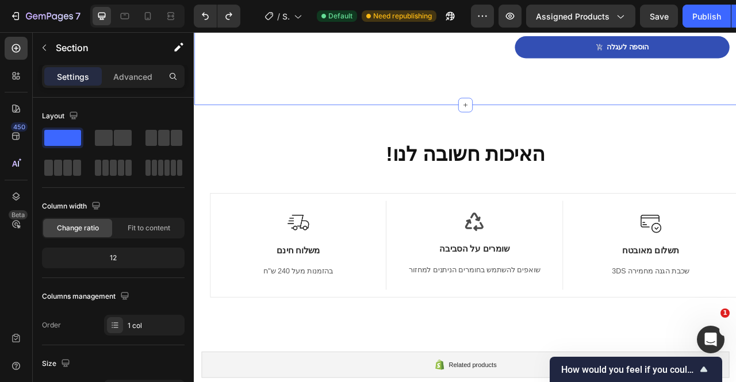
scroll to position [984, 0]
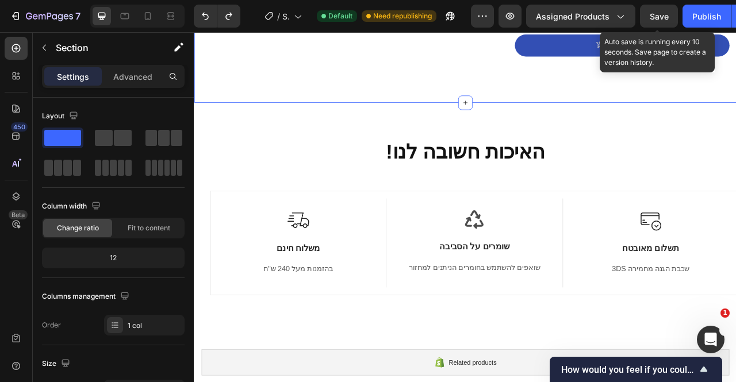
click at [669, 25] on button "Save" at bounding box center [659, 16] width 38 height 23
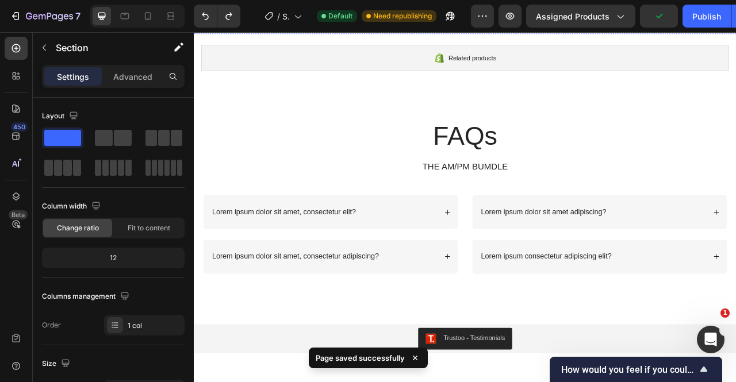
scroll to position [1324, 0]
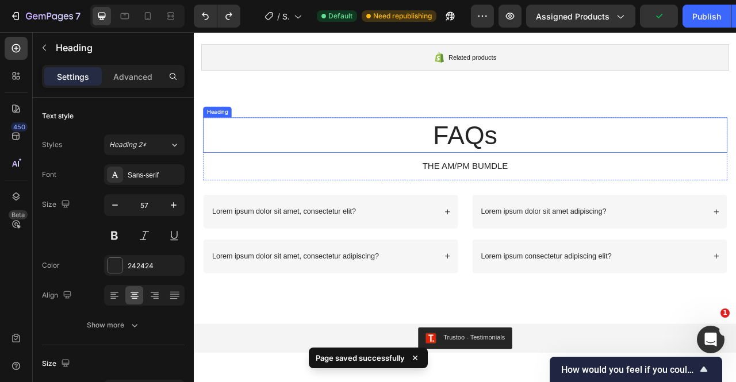
click at [539, 163] on h2 "FAQs" at bounding box center [538, 163] width 667 height 45
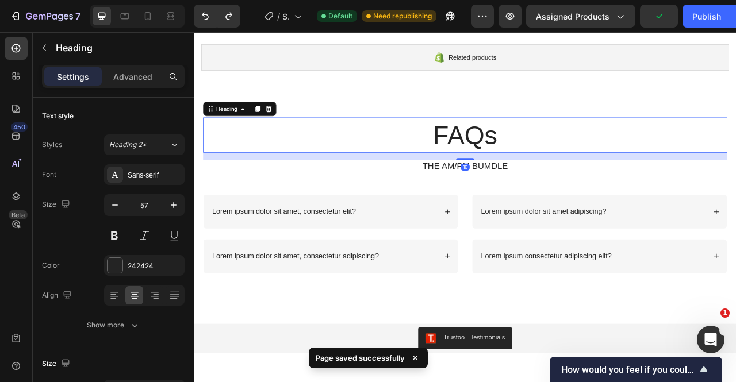
click at [539, 163] on h2 "FAQs" at bounding box center [538, 163] width 667 height 45
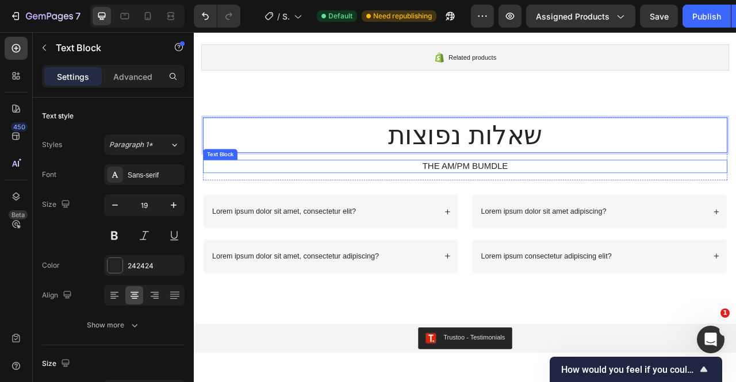
click at [534, 197] on p "THE AM/PM BUMDLE" at bounding box center [538, 203] width 665 height 14
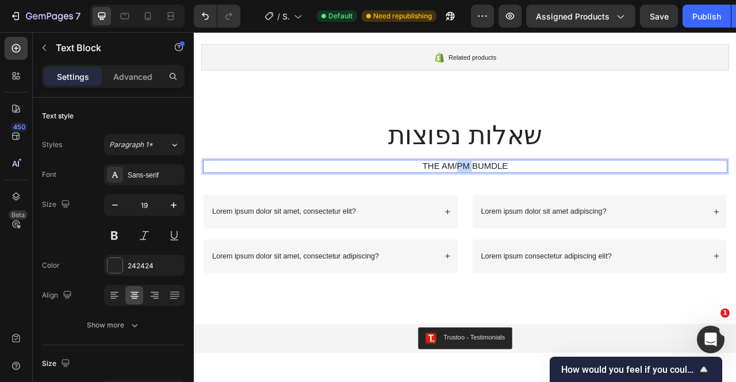
click at [534, 197] on p "THE AM/PM BUMDLE" at bounding box center [538, 203] width 665 height 14
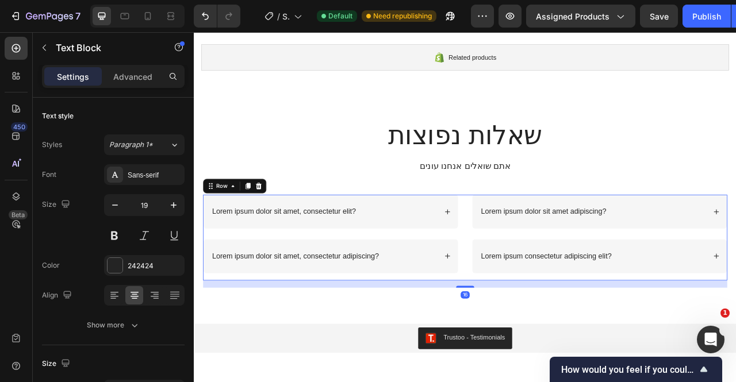
click at [527, 248] on div "Lorem ipsum dolor sit amet, consectetur elit? Lorem ipsum dolor sit amet, conse…" at bounding box center [538, 293] width 667 height 109
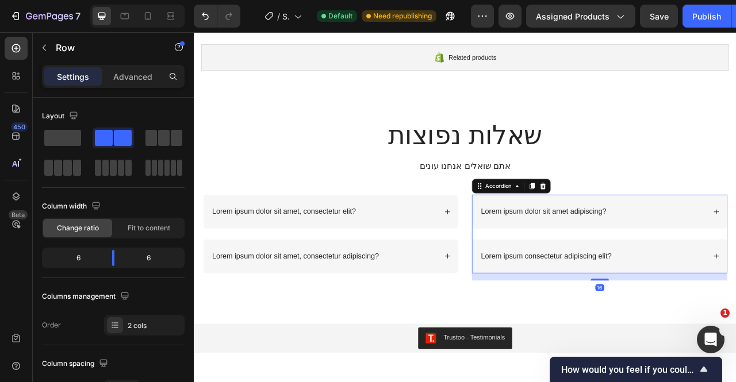
click at [587, 269] on div "Lorem ipsum dolor sit amet adipiscing?" at bounding box center [710, 260] width 324 height 43
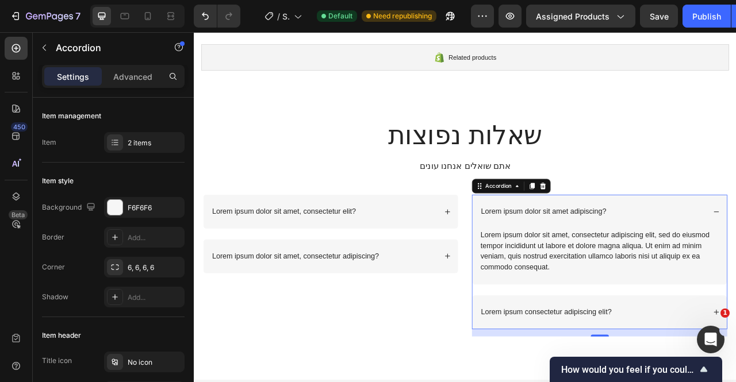
click at [585, 269] on div "Lorem ipsum dolor sit amet adipiscing?" at bounding box center [710, 260] width 324 height 43
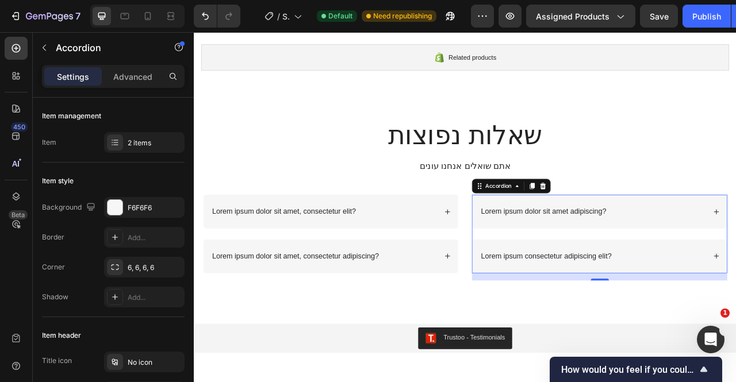
scroll to position [74, 0]
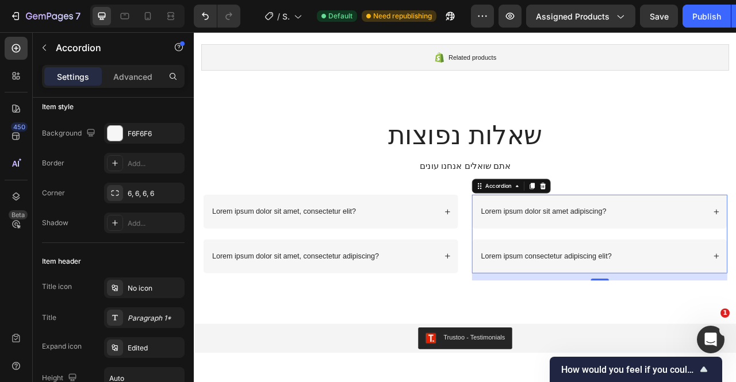
click at [602, 268] on div "Lorem ipsum dolor sit amet adipiscing?" at bounding box center [710, 260] width 324 height 43
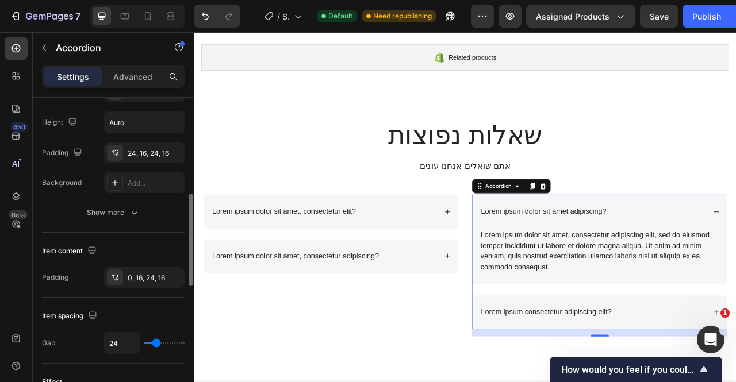
scroll to position [331, 0]
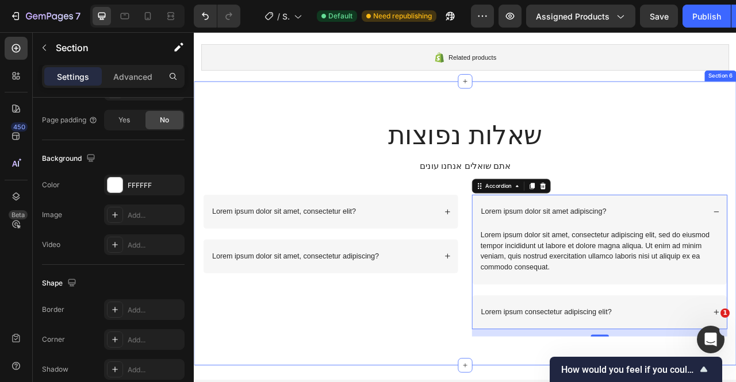
click at [235, 113] on div "שאלות נפוצות Heading אתם שואלים אנחנו עונים Text Block Row Lorem ipsum dolor si…" at bounding box center [539, 275] width 690 height 361
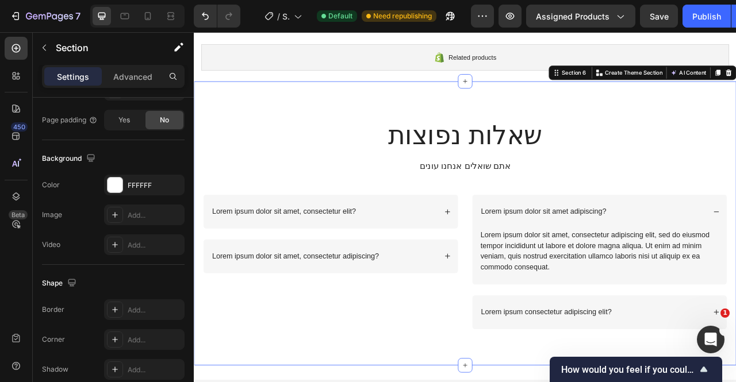
scroll to position [0, 0]
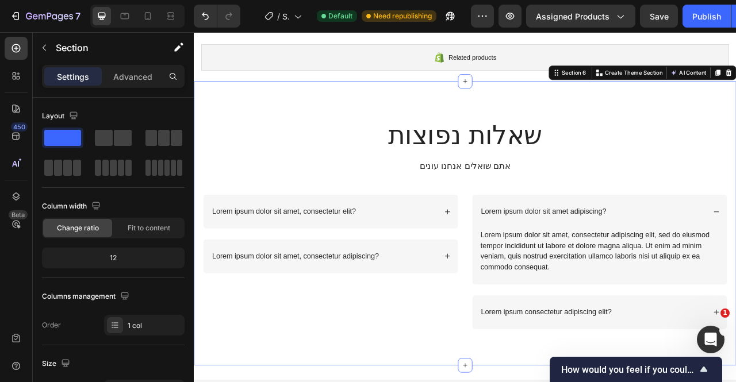
click at [650, 82] on icon at bounding box center [654, 83] width 9 height 9
click at [14, 203] on div at bounding box center [16, 196] width 23 height 23
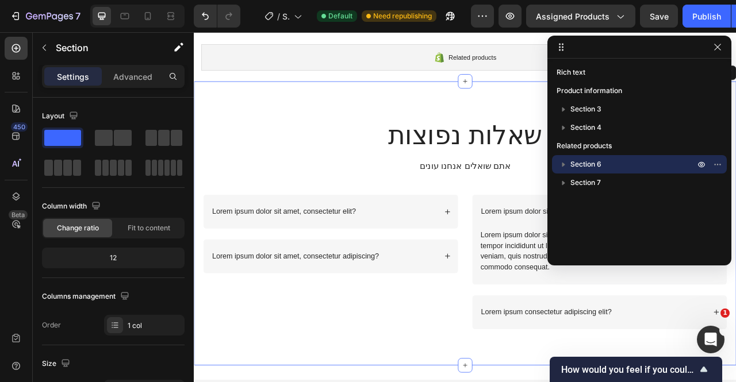
click at [698, 163] on icon "button" at bounding box center [701, 164] width 9 height 9
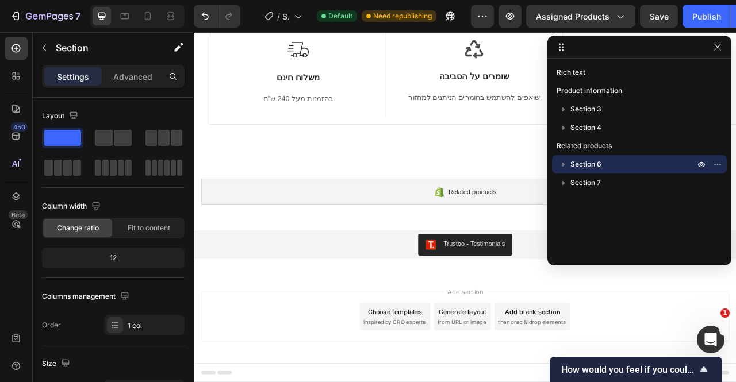
scroll to position [1151, 0]
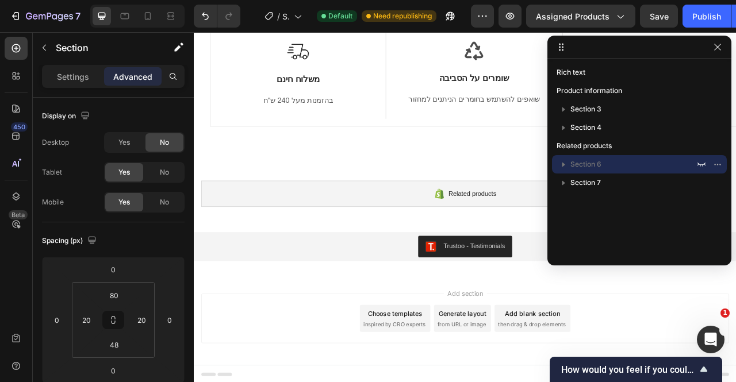
click at [643, 168] on p "Section 6" at bounding box center [633, 165] width 127 height 12
click at [566, 163] on icon "button" at bounding box center [564, 165] width 12 height 12
click at [556, 164] on div "Section 6" at bounding box center [639, 164] width 175 height 18
click at [591, 162] on span "Section 6" at bounding box center [585, 165] width 31 height 12
click at [718, 167] on icon "button" at bounding box center [717, 164] width 9 height 9
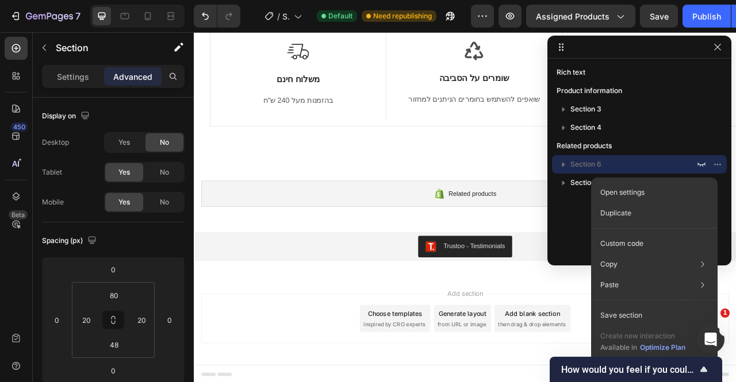
click at [715, 166] on icon "button" at bounding box center [717, 164] width 9 height 9
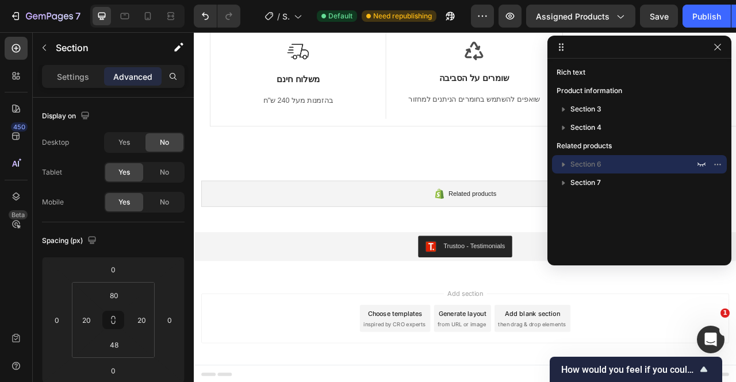
click at [597, 159] on span "Section 6" at bounding box center [585, 165] width 31 height 12
click at [699, 163] on icon "button" at bounding box center [701, 164] width 9 height 9
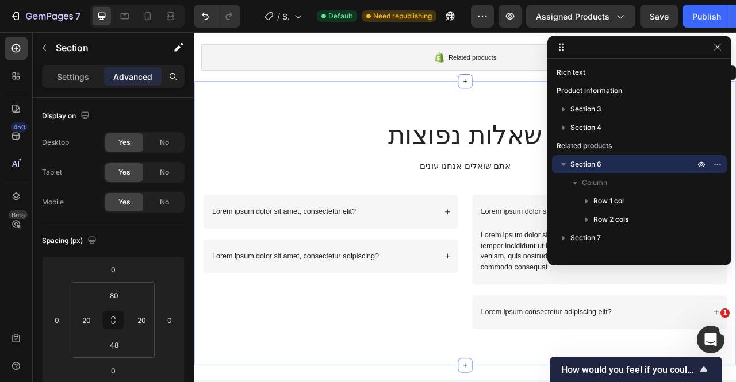
click at [699, 163] on icon "button" at bounding box center [701, 165] width 7 height 6
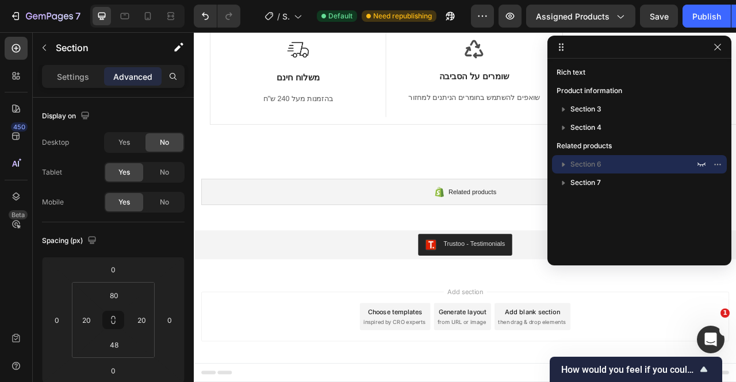
scroll to position [1151, 0]
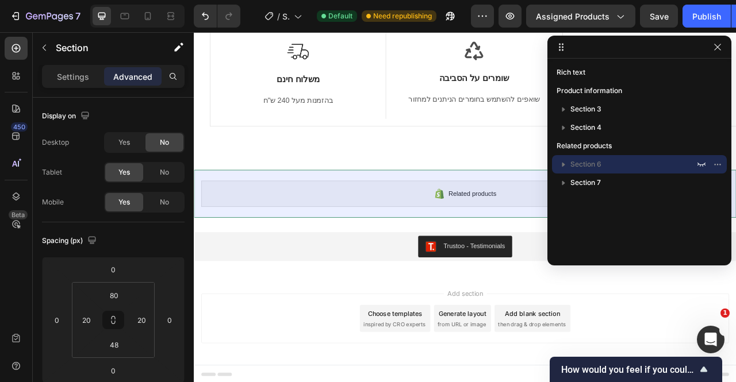
drag, startPoint x: 585, startPoint y: 179, endPoint x: 587, endPoint y: 137, distance: 42.0
click at [587, 137] on div "Rich text Product information Section 3 Section 4 Related products Section 6 Se…" at bounding box center [639, 158] width 184 height 190
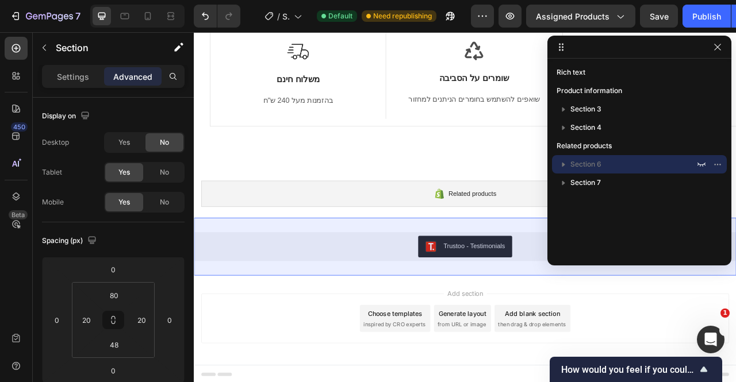
click at [593, 181] on span "Section 7" at bounding box center [585, 183] width 30 height 12
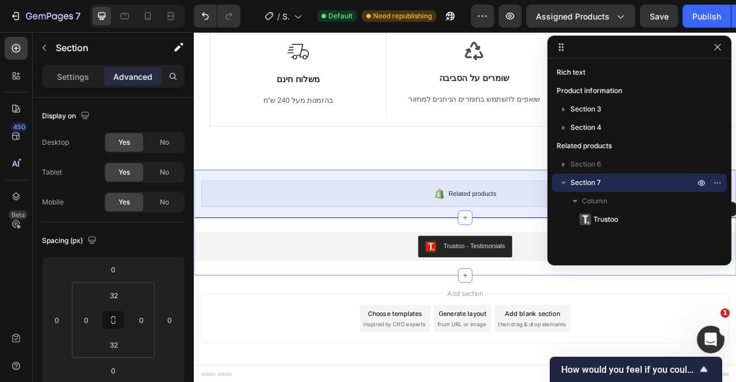
drag, startPoint x: 593, startPoint y: 181, endPoint x: 599, endPoint y: 146, distance: 35.5
click at [599, 146] on div "Rich text Product information Section 3 Section 4 Related products Section 6 Se…" at bounding box center [639, 158] width 184 height 190
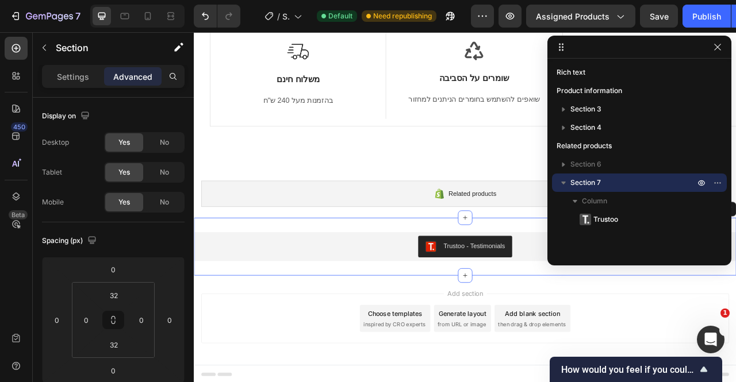
click at [717, 181] on icon "button" at bounding box center [717, 182] width 9 height 9
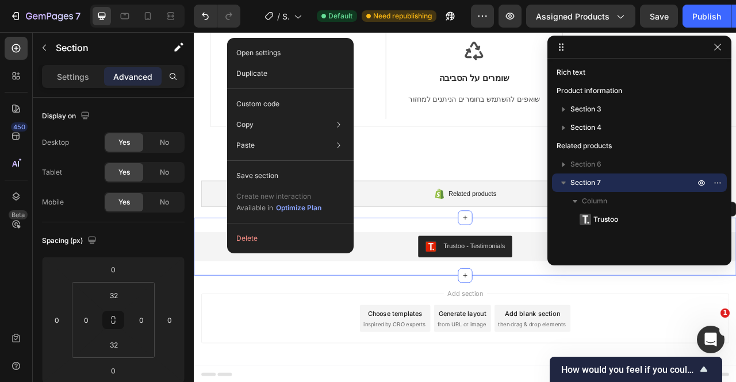
click at [351, 242] on div "Delete" at bounding box center [290, 238] width 127 height 21
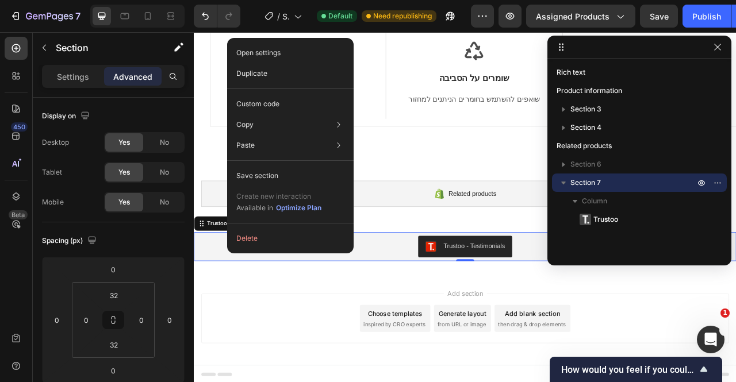
click at [400, 301] on div "Trustoo - Testimonials" at bounding box center [538, 306] width 681 height 28
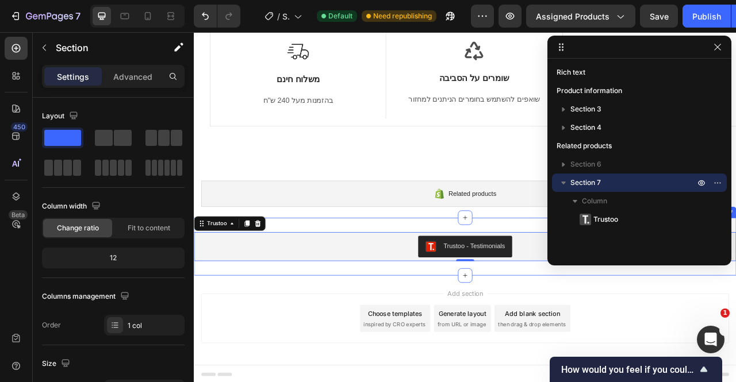
click at [330, 280] on div "Trustoo - Testimonials Trustoo 0 Section 7" at bounding box center [539, 306] width 690 height 74
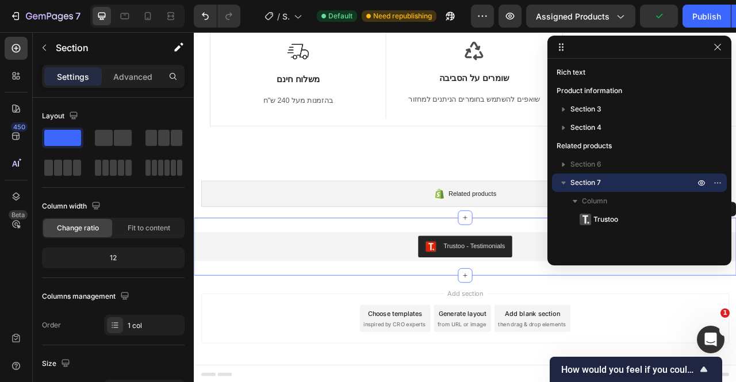
click at [715, 177] on button "button" at bounding box center [718, 183] width 14 height 14
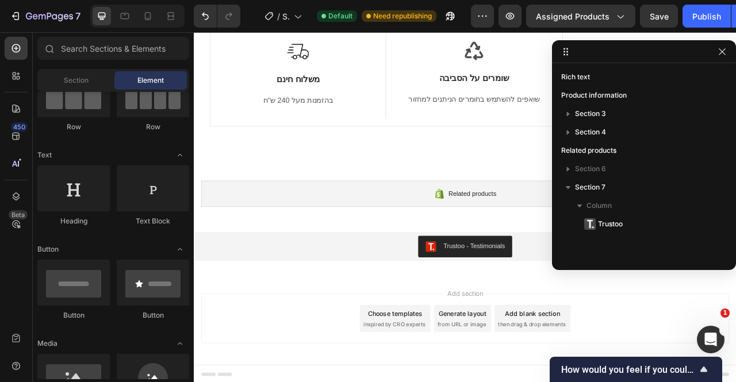
drag, startPoint x: 557, startPoint y: 51, endPoint x: 596, endPoint y: 56, distance: 40.0
click at [729, 62] on div at bounding box center [644, 52] width 184 height 23
click at [725, 56] on icon "button" at bounding box center [722, 52] width 9 height 9
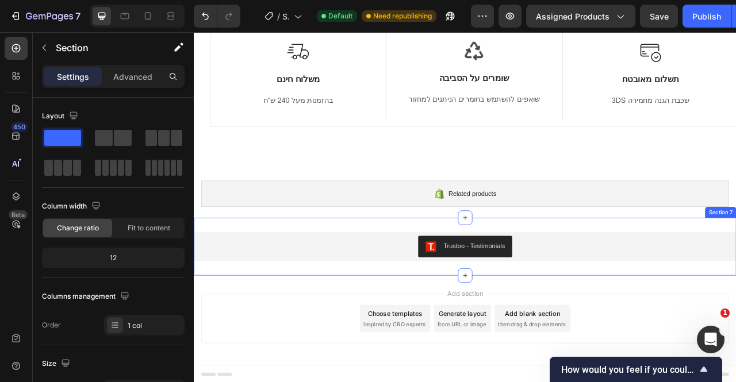
click at [661, 281] on div "Trustoo - Testimonials Trustoo Section 7" at bounding box center [539, 306] width 690 height 74
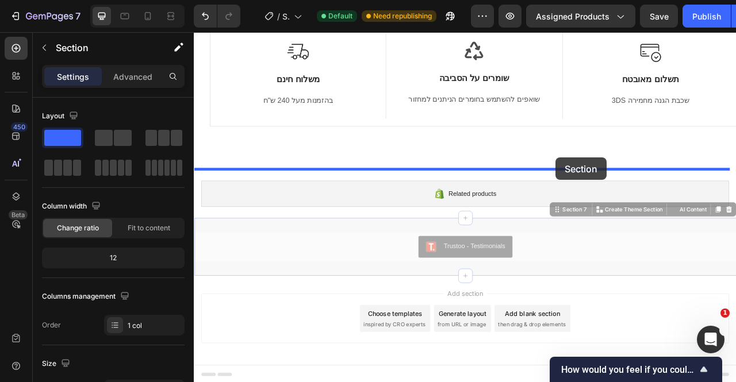
drag, startPoint x: 658, startPoint y: 256, endPoint x: 654, endPoint y: 193, distance: 63.4
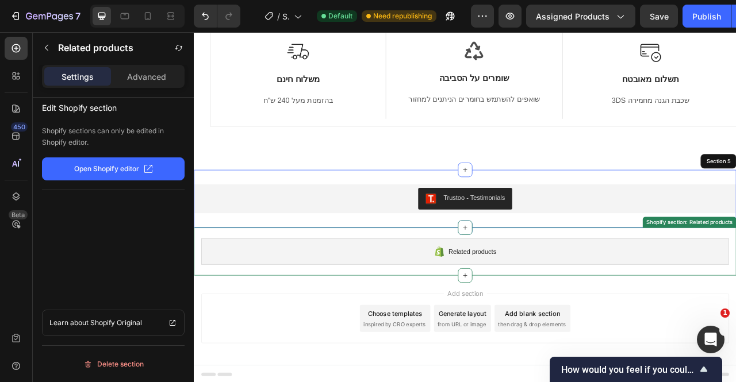
click at [736, 300] on div "Related products" at bounding box center [539, 311] width 672 height 33
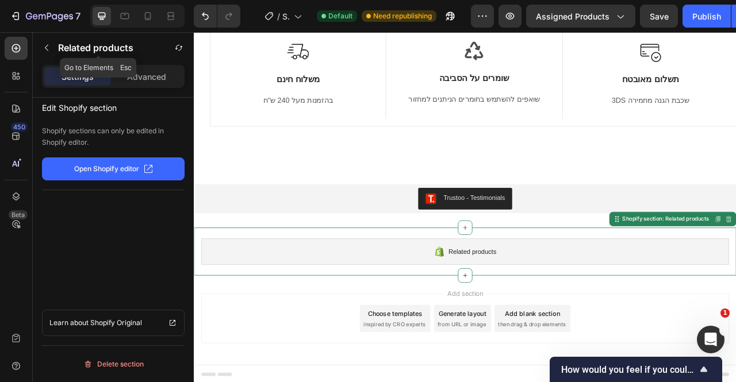
click at [37, 45] on button "button" at bounding box center [46, 48] width 18 height 18
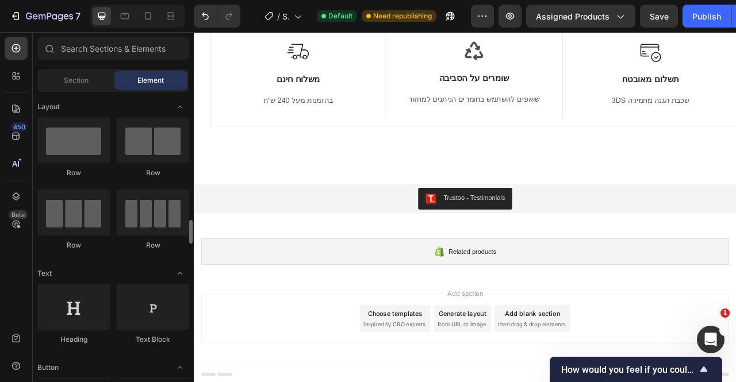
scroll to position [118, 0]
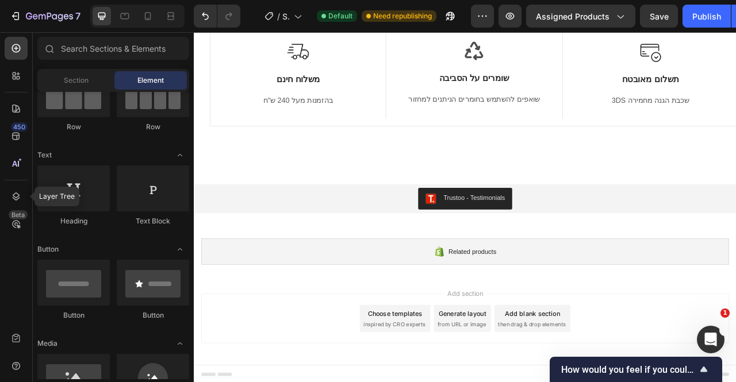
click at [21, 202] on icon at bounding box center [16, 197] width 12 height 12
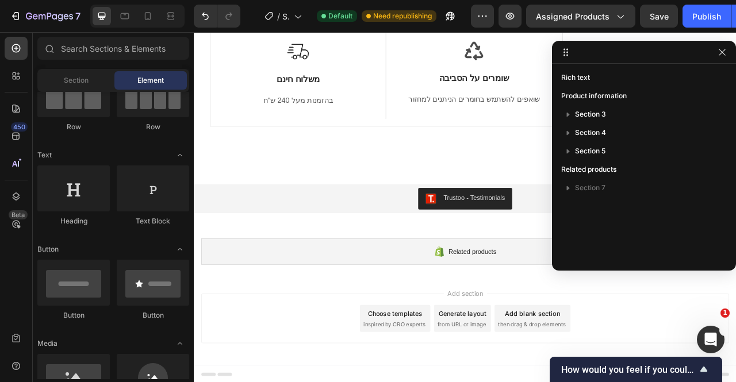
click at [604, 185] on span "Section 7" at bounding box center [590, 188] width 30 height 12
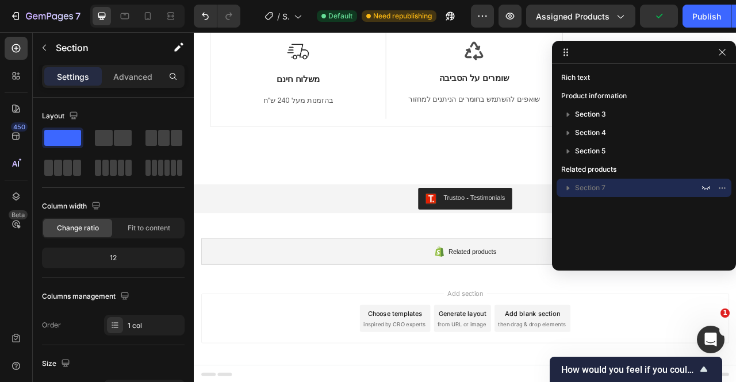
click at [711, 189] on button "button" at bounding box center [706, 188] width 14 height 14
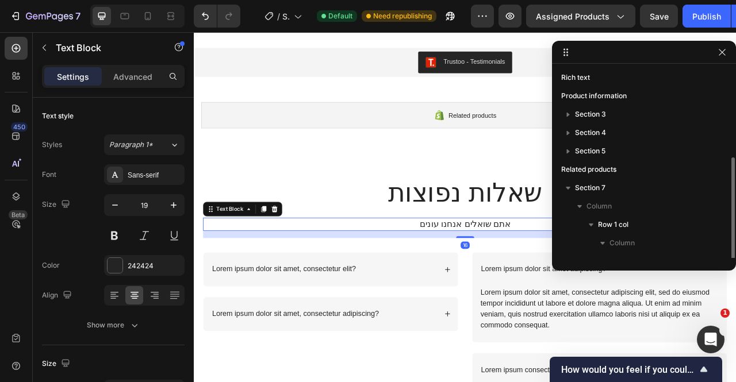
scroll to position [49, 0]
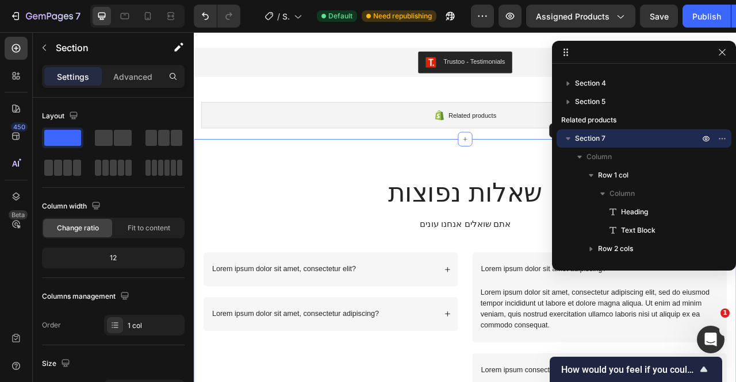
click at [724, 51] on icon "button" at bounding box center [722, 52] width 9 height 9
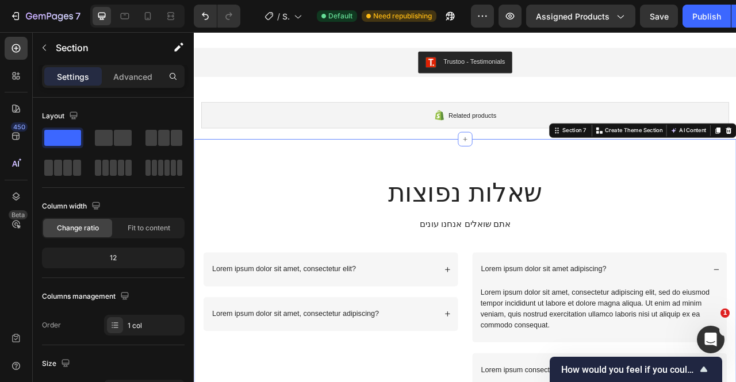
click at [651, 153] on icon at bounding box center [655, 157] width 9 height 9
click at [38, 48] on button "button" at bounding box center [44, 48] width 18 height 18
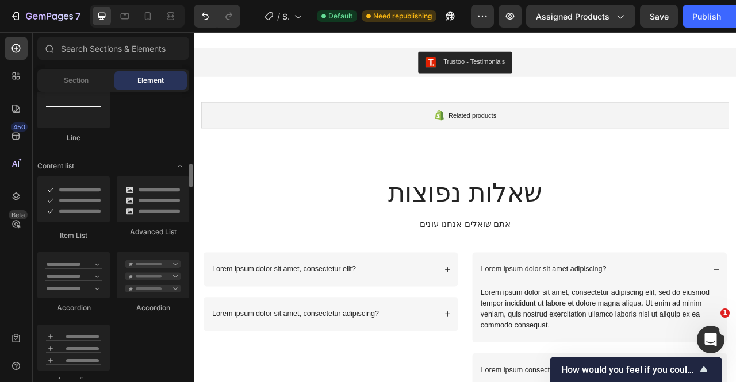
scroll to position [864, 0]
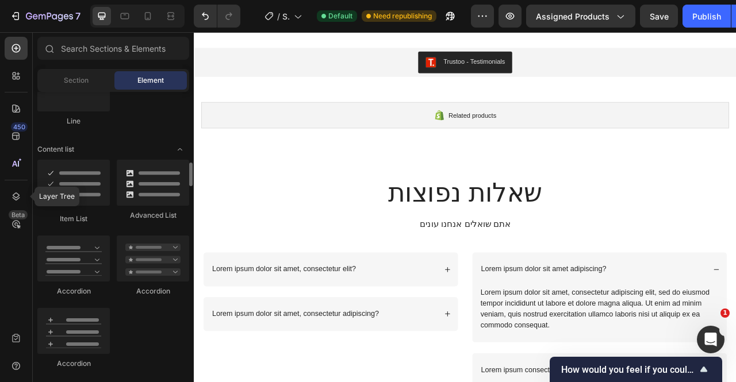
click at [17, 193] on icon at bounding box center [16, 197] width 12 height 12
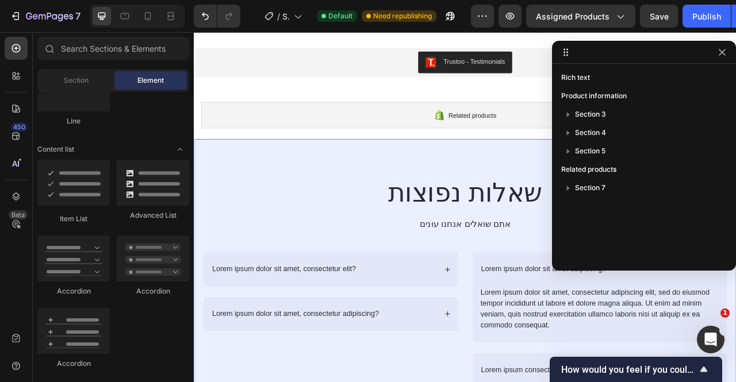
click at [596, 190] on span "Section 7" at bounding box center [590, 188] width 30 height 12
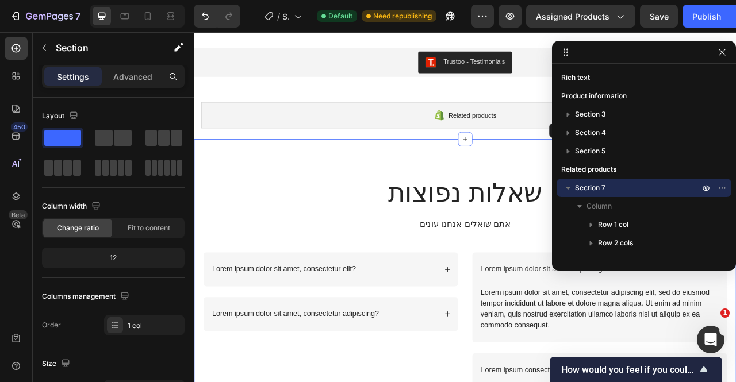
click at [703, 182] on button "button" at bounding box center [706, 188] width 14 height 14
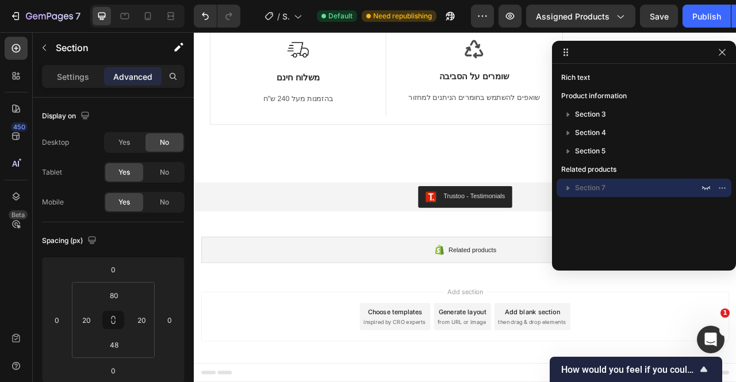
scroll to position [1151, 0]
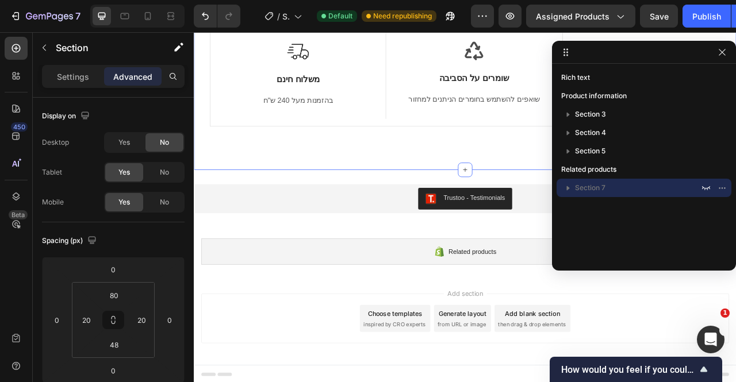
click at [503, 195] on div "!האיכות חשובה לנו Heading Image משלוח חינם Text Block בהזמנות מעל 240 ש"ח Text …" at bounding box center [539, 57] width 690 height 300
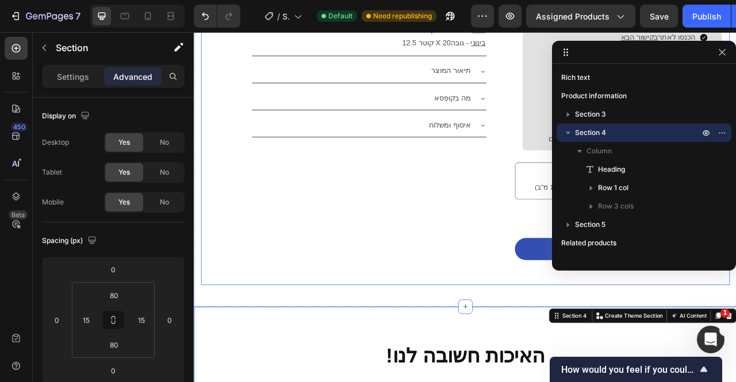
scroll to position [723, 0]
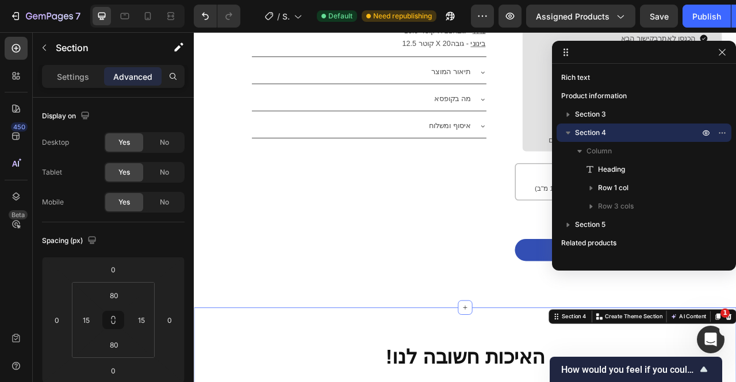
click at [720, 57] on button "button" at bounding box center [722, 52] width 14 height 14
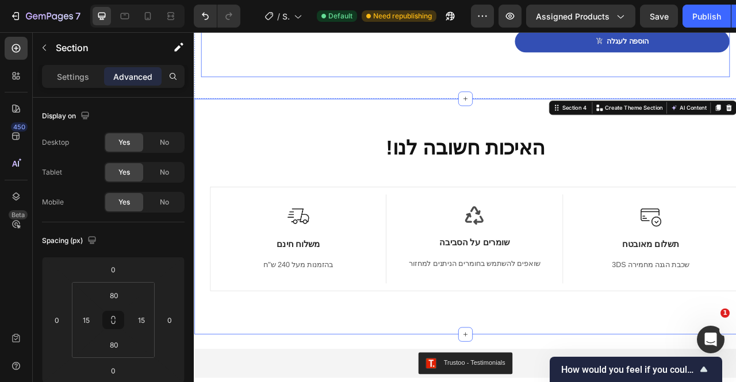
scroll to position [989, 0]
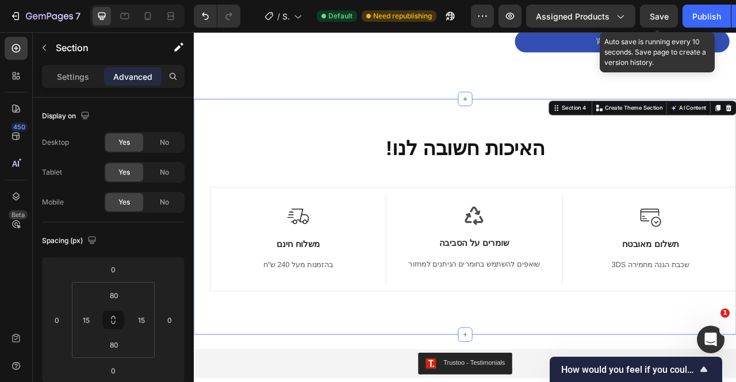
click at [659, 17] on span "Save" at bounding box center [659, 17] width 19 height 10
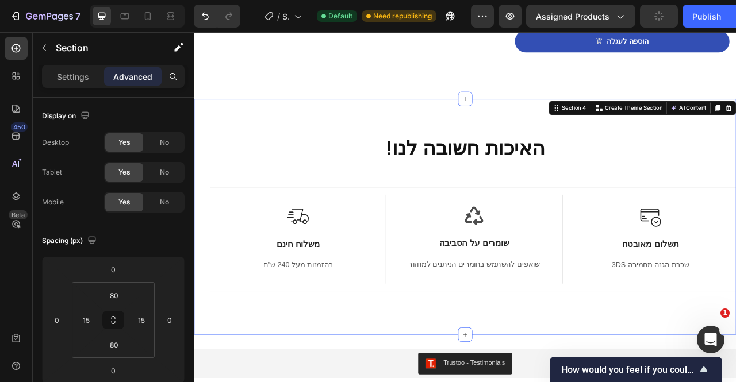
click at [700, 16] on div "Publish" at bounding box center [706, 16] width 29 height 12
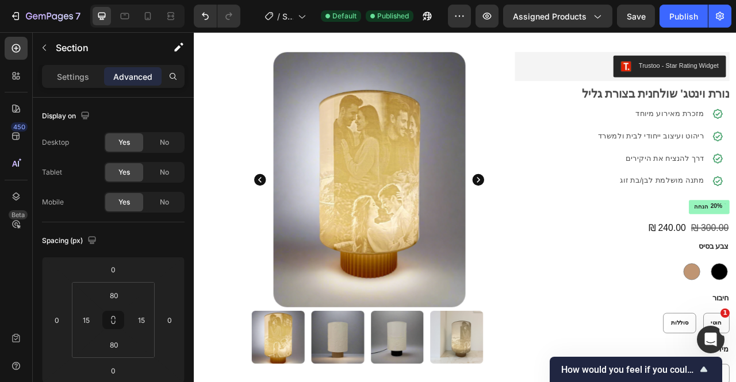
scroll to position [0, 0]
